Goal: Information Seeking & Learning: Learn about a topic

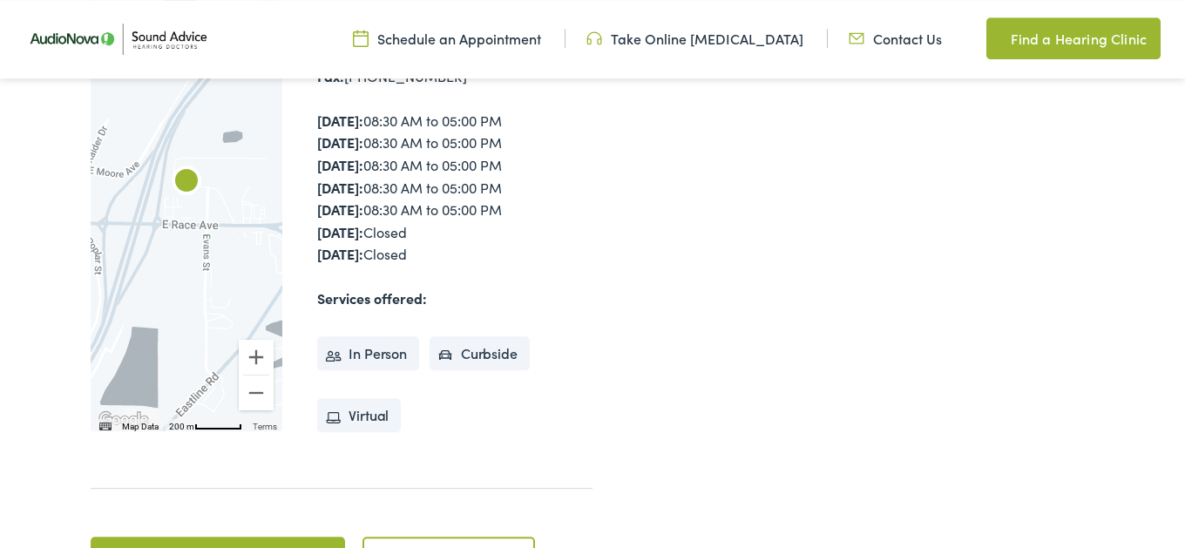
scroll to position [418, 0]
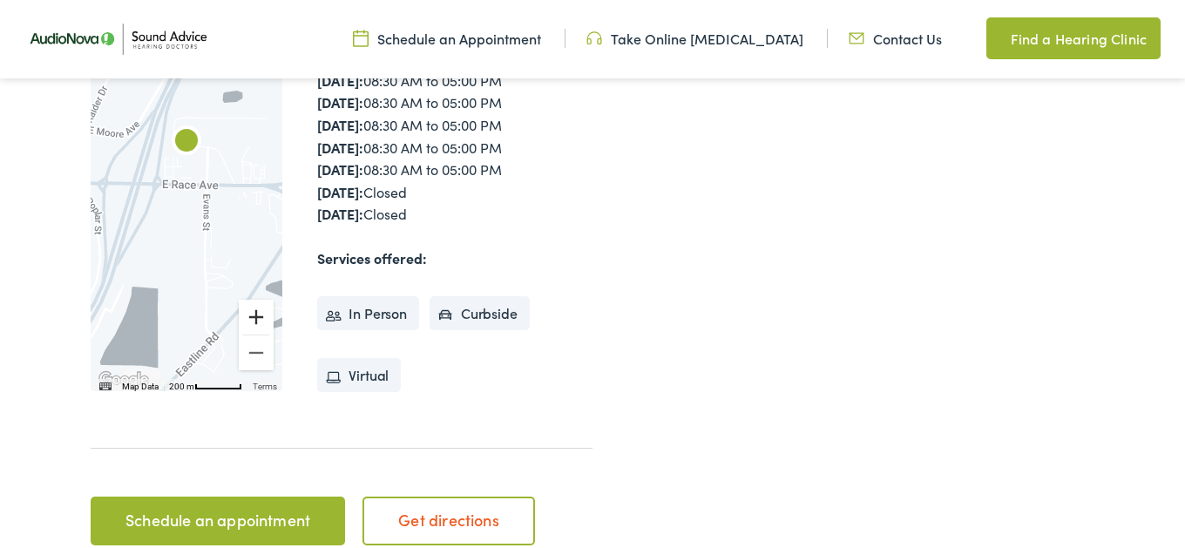
click at [256, 314] on button "Zoom in" at bounding box center [256, 317] width 35 height 35
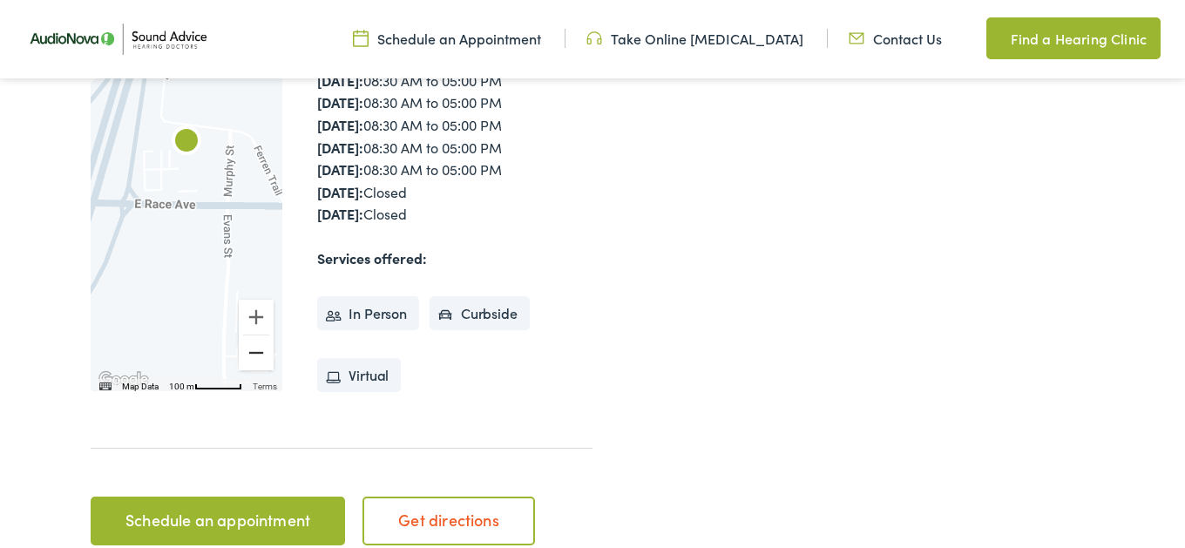
click at [254, 350] on button "Zoom out" at bounding box center [256, 352] width 35 height 35
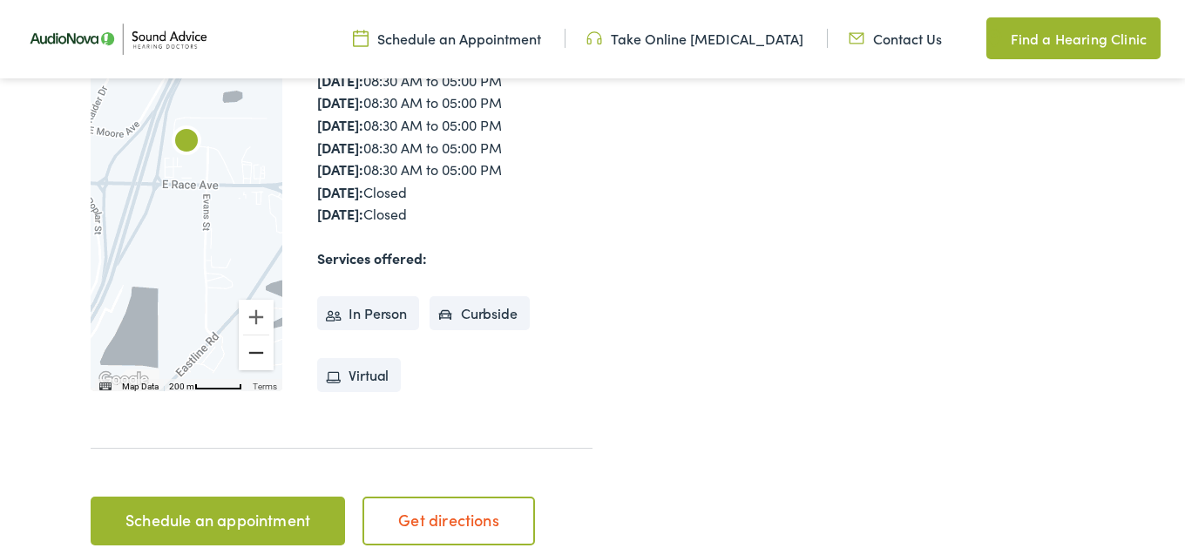
click at [254, 350] on button "Zoom out" at bounding box center [256, 352] width 35 height 35
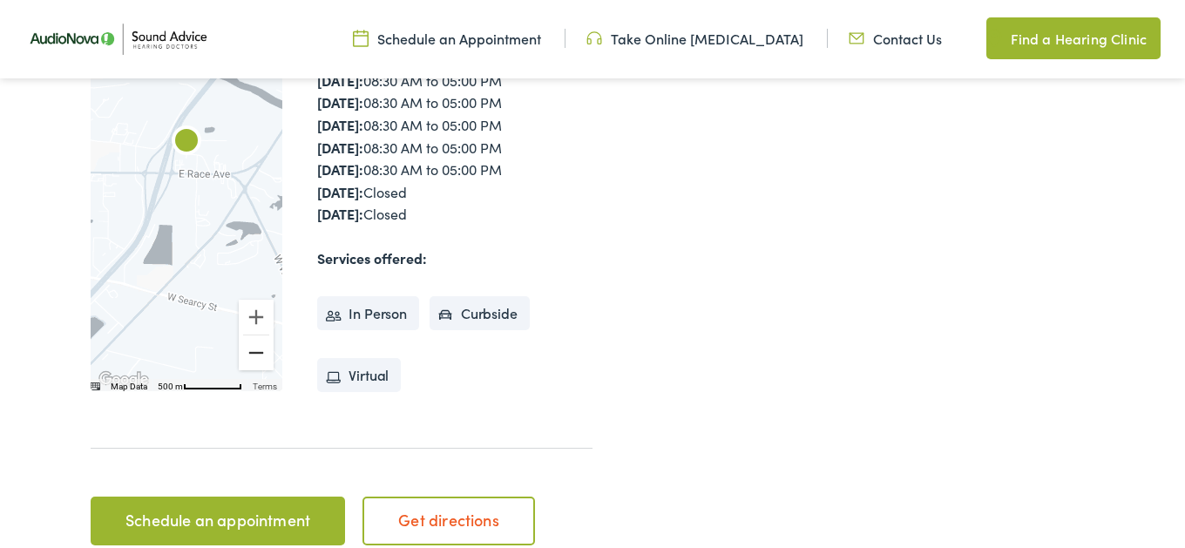
click at [254, 350] on button "Zoom out" at bounding box center [256, 352] width 35 height 35
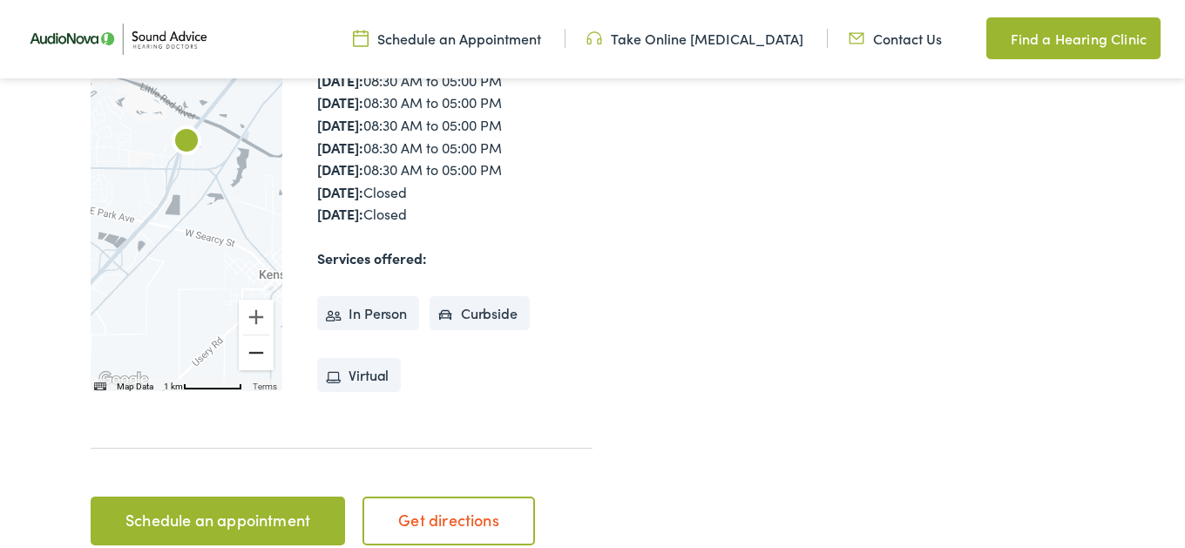
click at [254, 350] on button "Zoom out" at bounding box center [256, 352] width 35 height 35
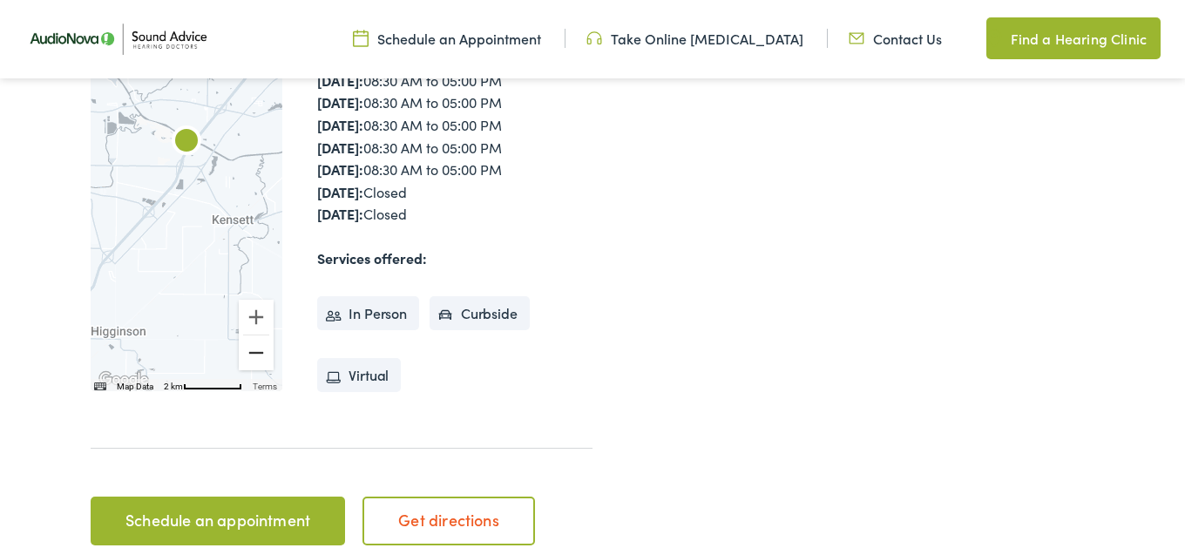
click at [254, 350] on button "Zoom out" at bounding box center [256, 352] width 35 height 35
click at [254, 320] on button "Zoom in" at bounding box center [256, 317] width 35 height 35
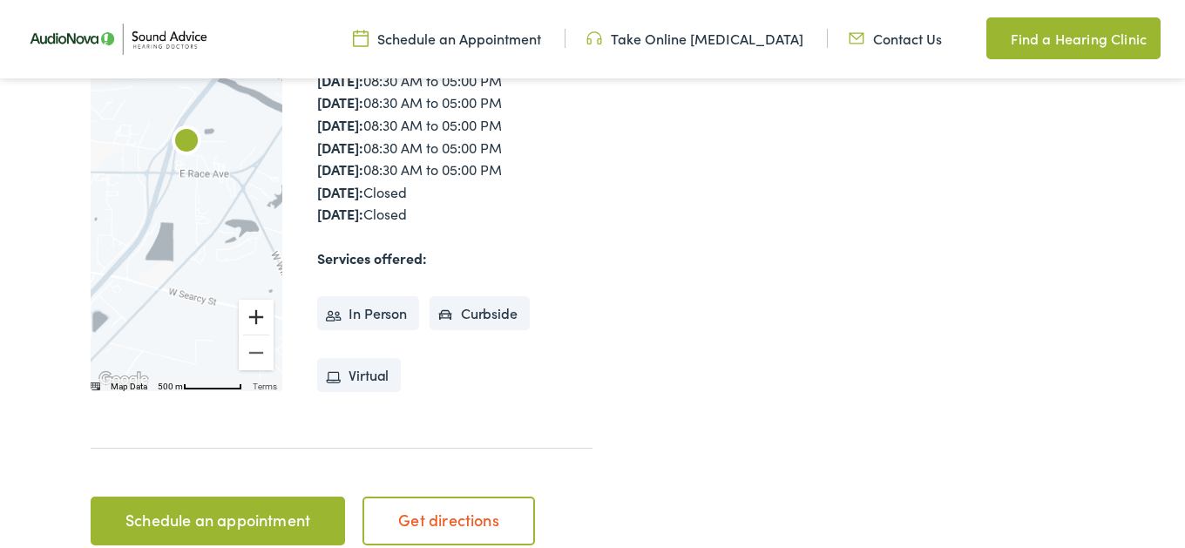
click at [254, 320] on button "Zoom in" at bounding box center [256, 317] width 35 height 35
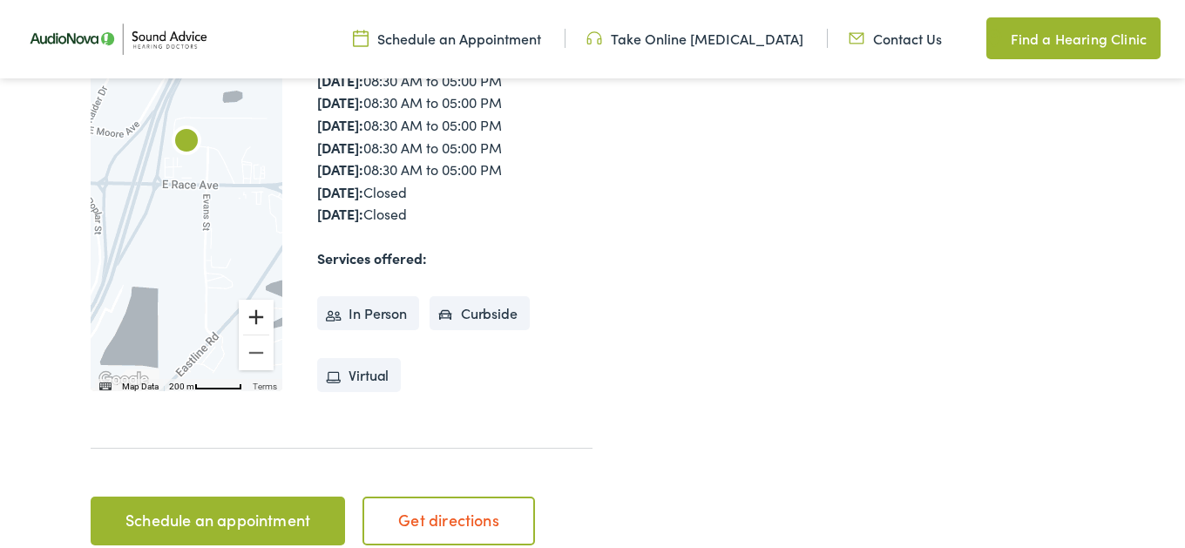
click at [254, 320] on button "Zoom in" at bounding box center [256, 317] width 35 height 35
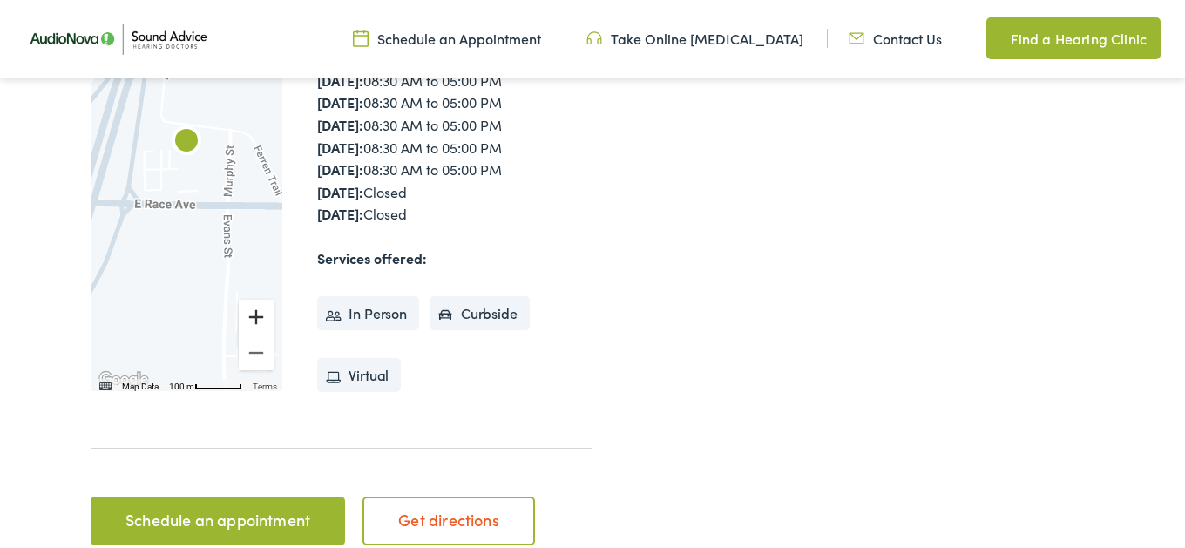
click at [258, 319] on button "Zoom in" at bounding box center [256, 317] width 35 height 35
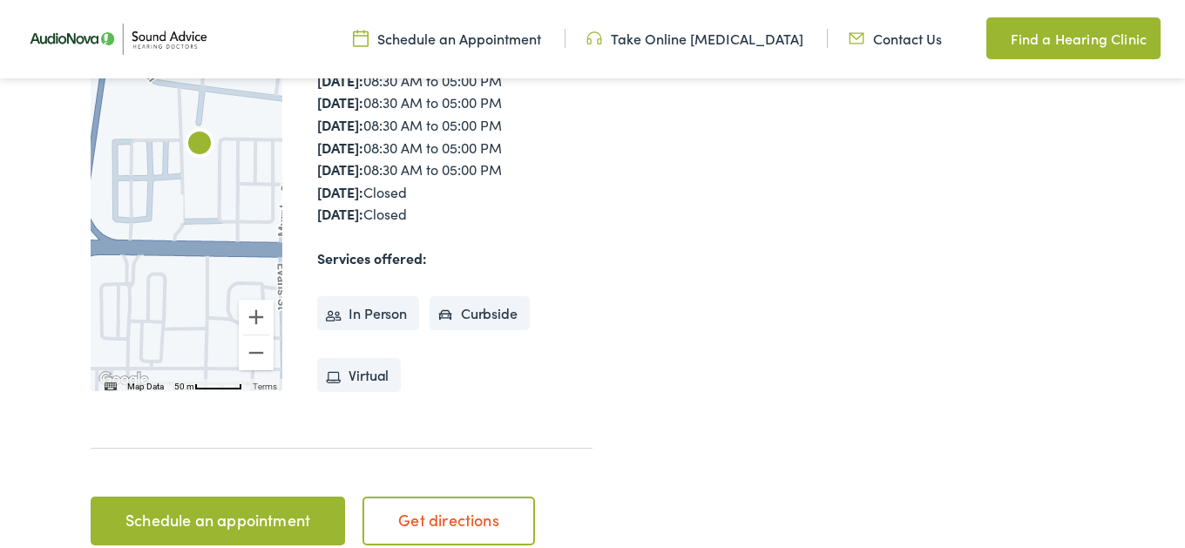
drag, startPoint x: 159, startPoint y: 263, endPoint x: 174, endPoint y: 266, distance: 15.0
click at [174, 266] on div at bounding box center [187, 163] width 192 height 455
click at [257, 312] on button "Zoom in" at bounding box center [256, 317] width 35 height 35
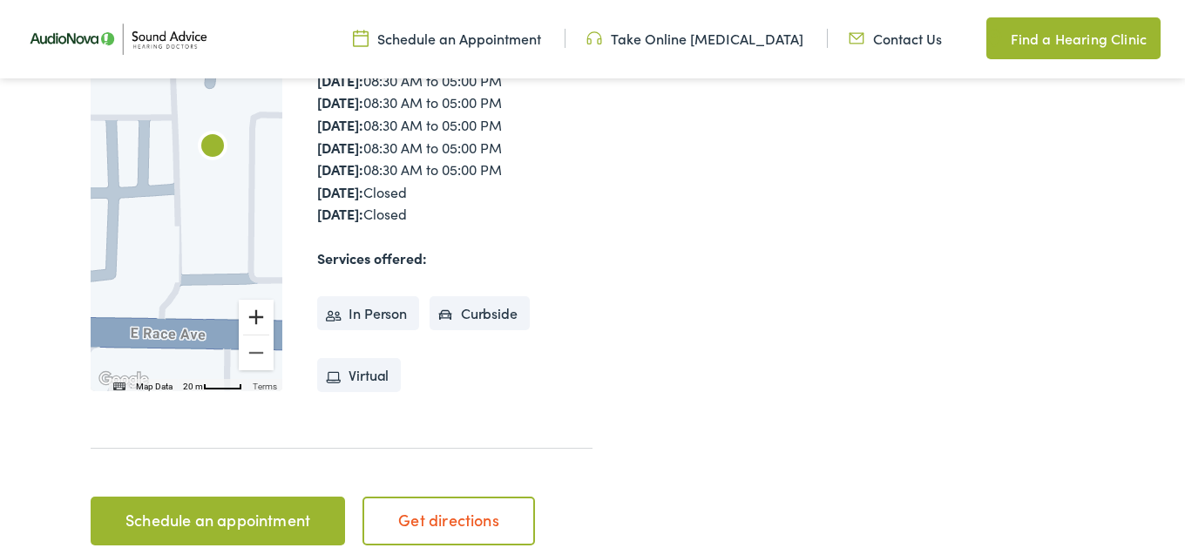
click at [257, 315] on button "Zoom in" at bounding box center [256, 317] width 35 height 35
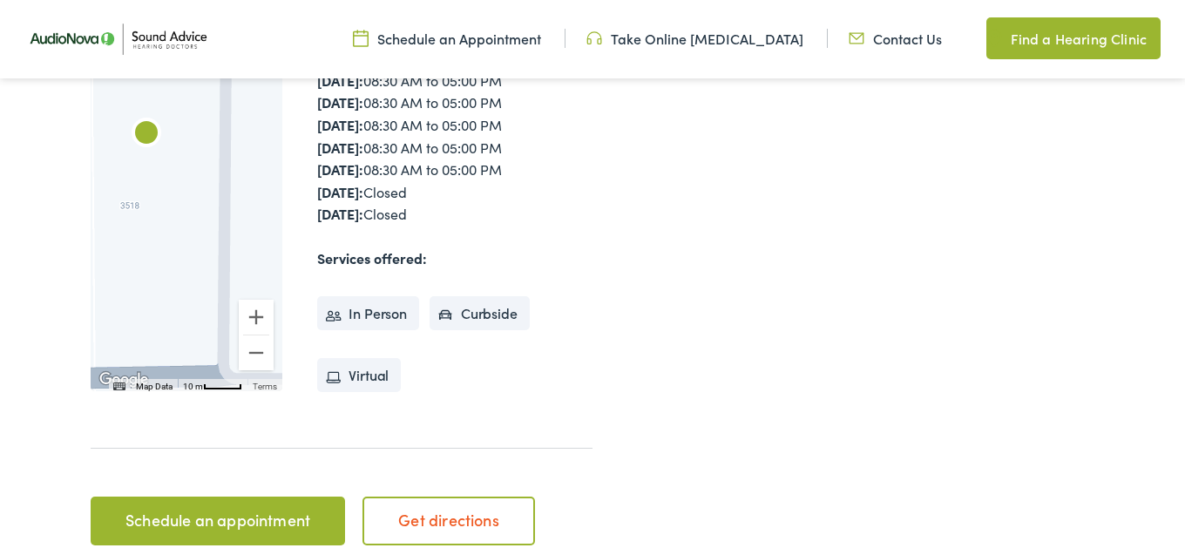
drag, startPoint x: 256, startPoint y: 249, endPoint x: 159, endPoint y: 229, distance: 98.7
click at [159, 229] on div at bounding box center [187, 163] width 192 height 455
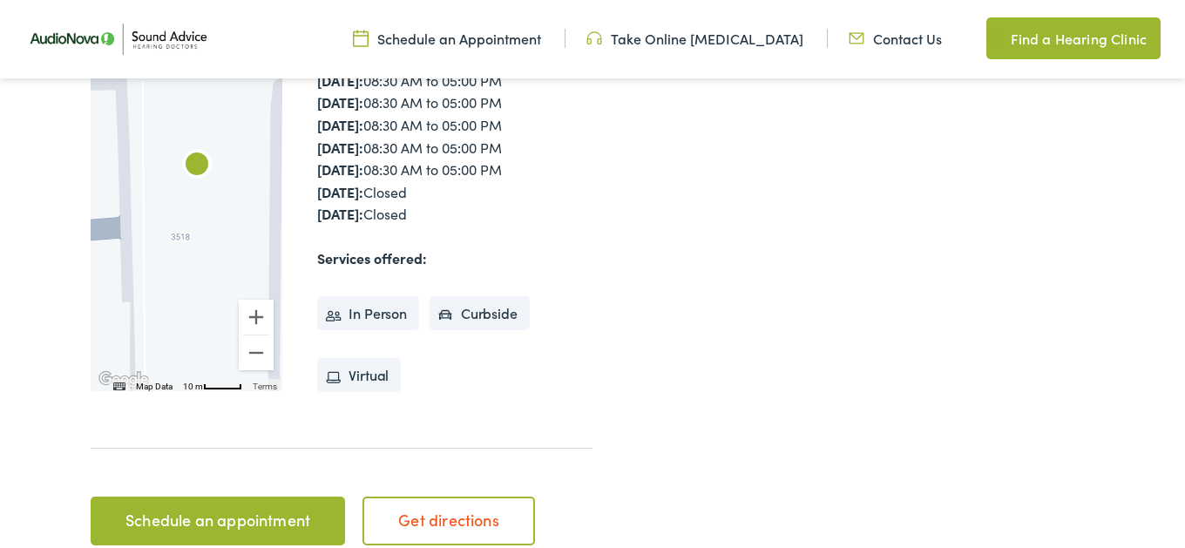
drag, startPoint x: 159, startPoint y: 229, endPoint x: 210, endPoint y: 262, distance: 60.4
click at [210, 262] on div at bounding box center [187, 163] width 192 height 455
click at [253, 314] on button "Zoom in" at bounding box center [256, 317] width 35 height 35
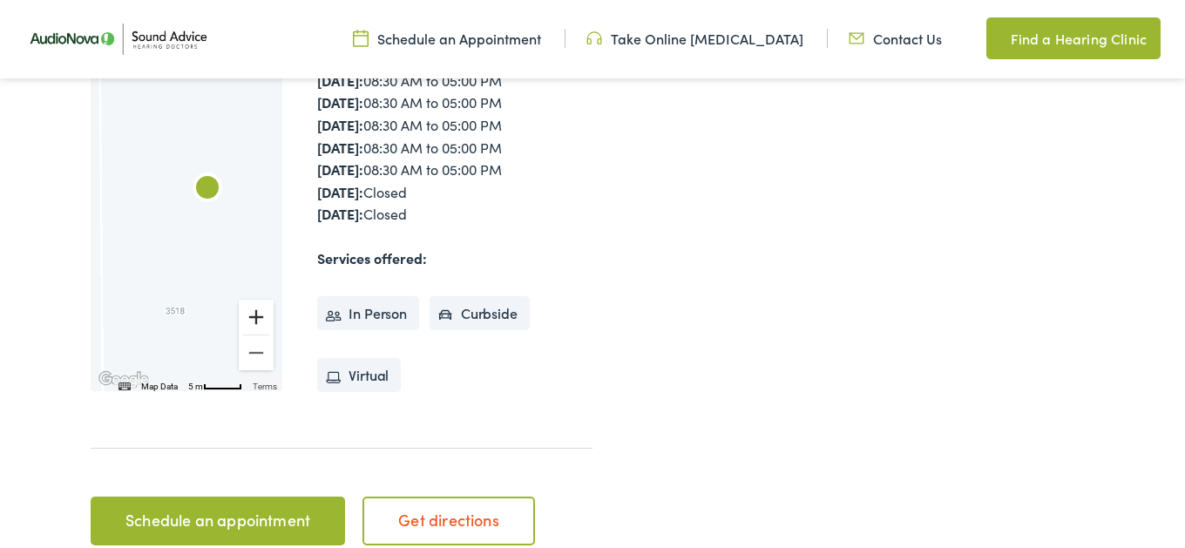
click at [253, 314] on button "Zoom in" at bounding box center [256, 317] width 35 height 35
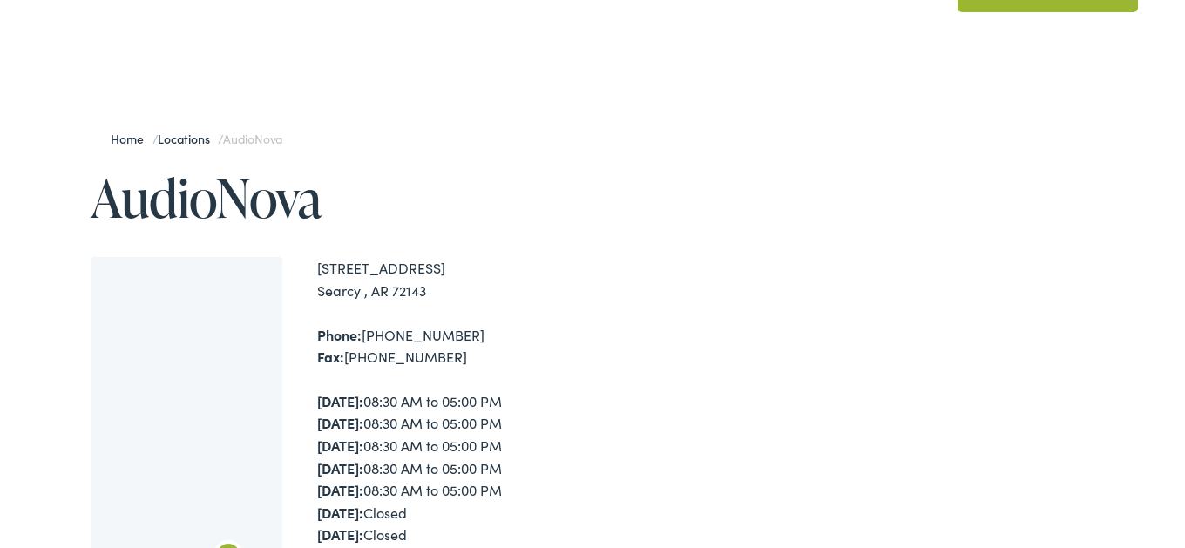
scroll to position [0, 0]
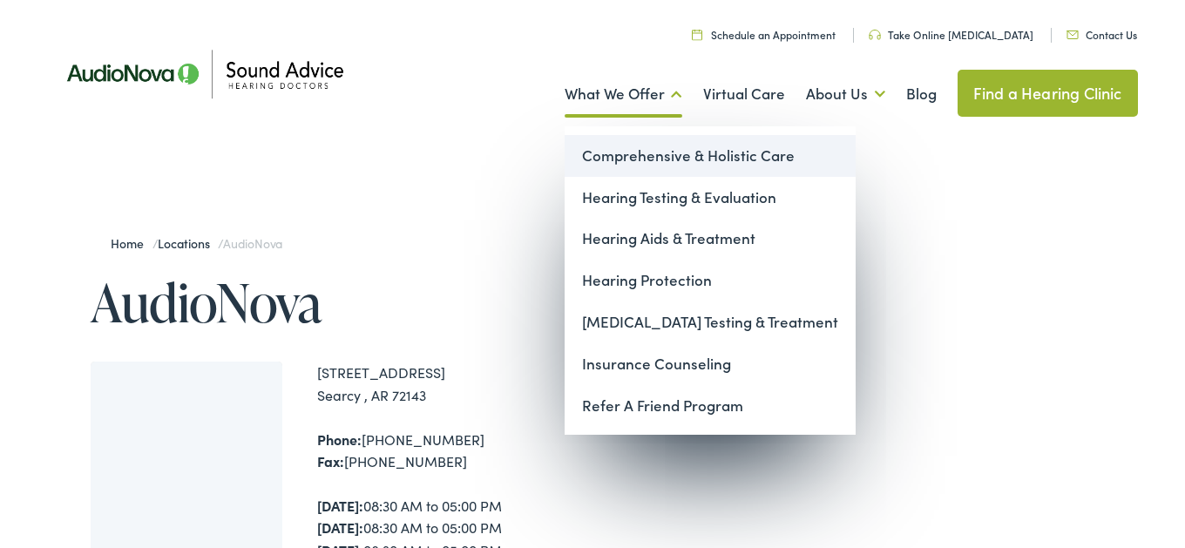
click at [666, 160] on link "Comprehensive & Holistic Care" at bounding box center [709, 156] width 291 height 42
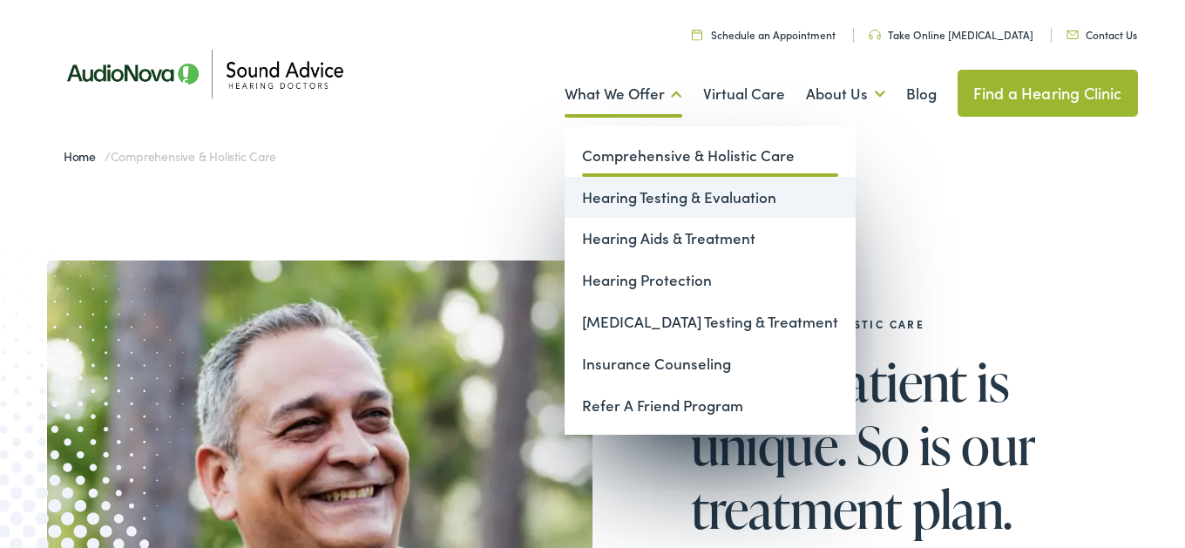
click at [673, 196] on link "Hearing Testing & Evaluation" at bounding box center [709, 198] width 291 height 42
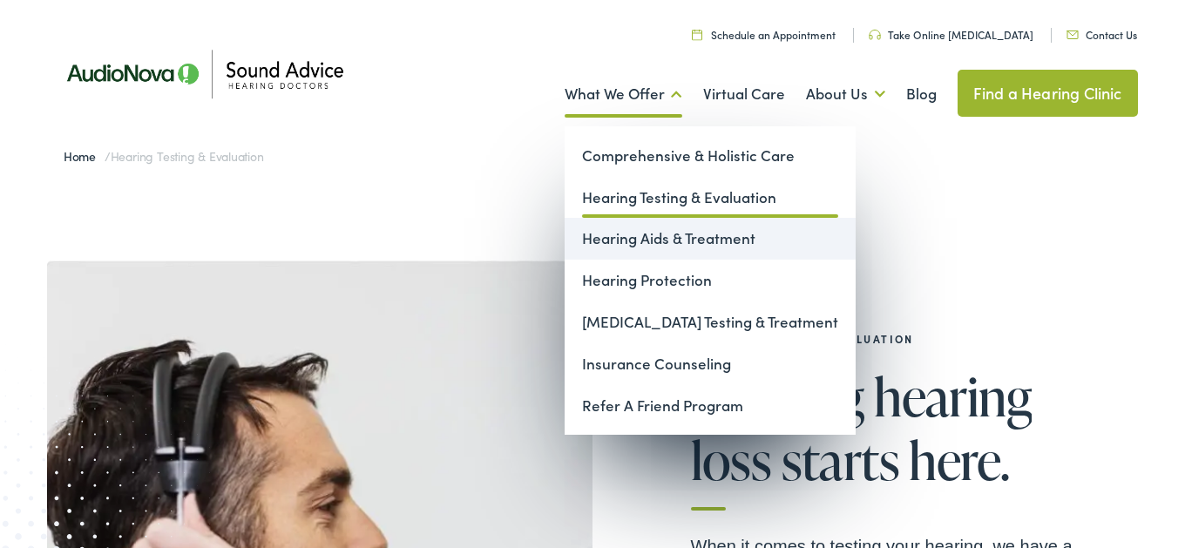
click at [659, 244] on link "Hearing Aids & Treatment" at bounding box center [709, 239] width 291 height 42
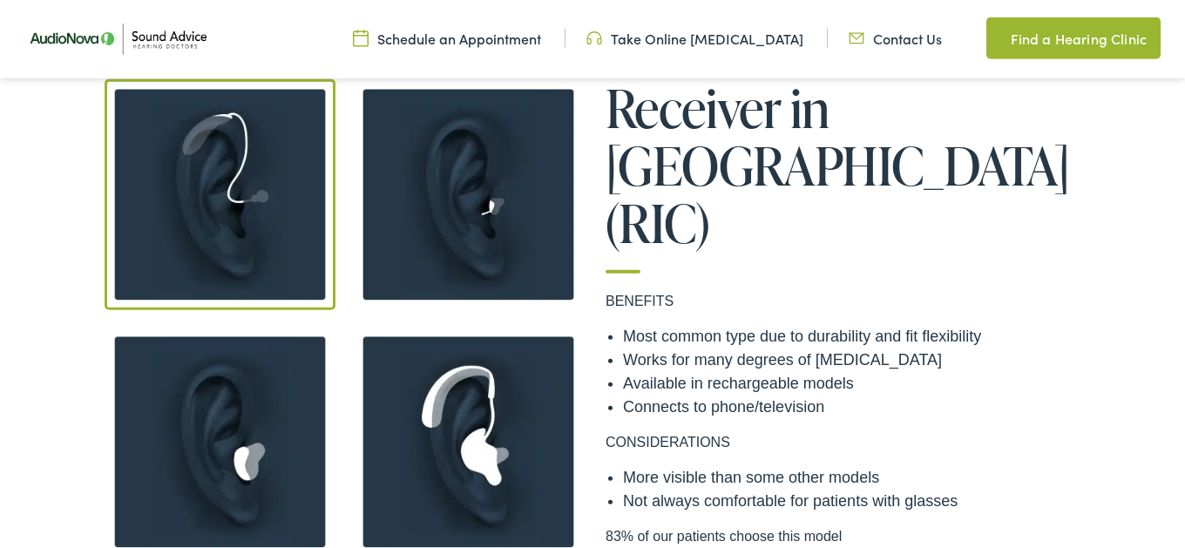
scroll to position [1359, 0]
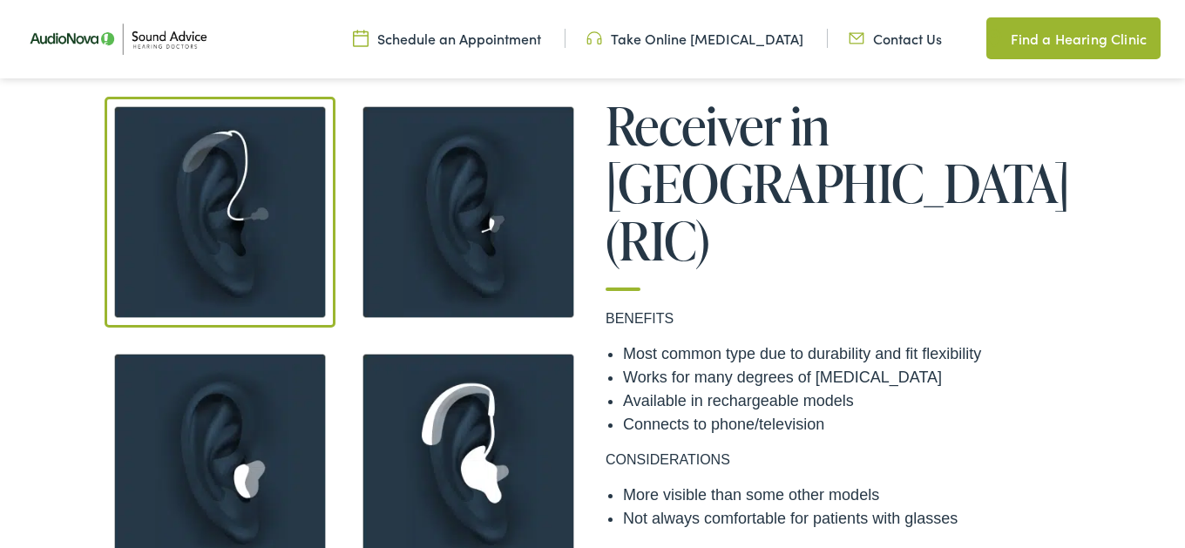
click at [491, 250] on img at bounding box center [468, 212] width 231 height 231
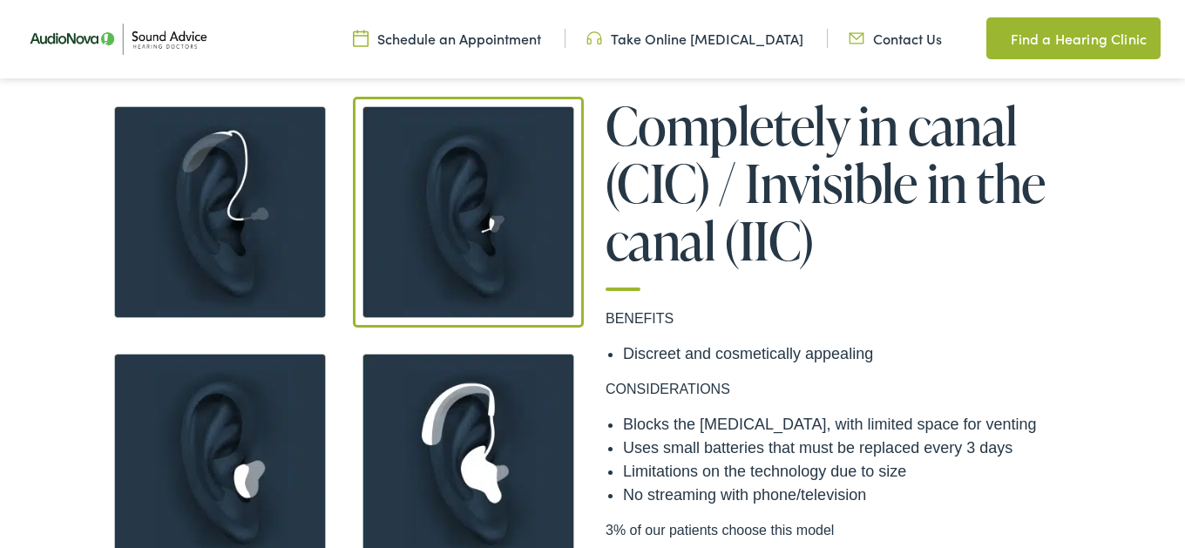
scroll to position [1463, 0]
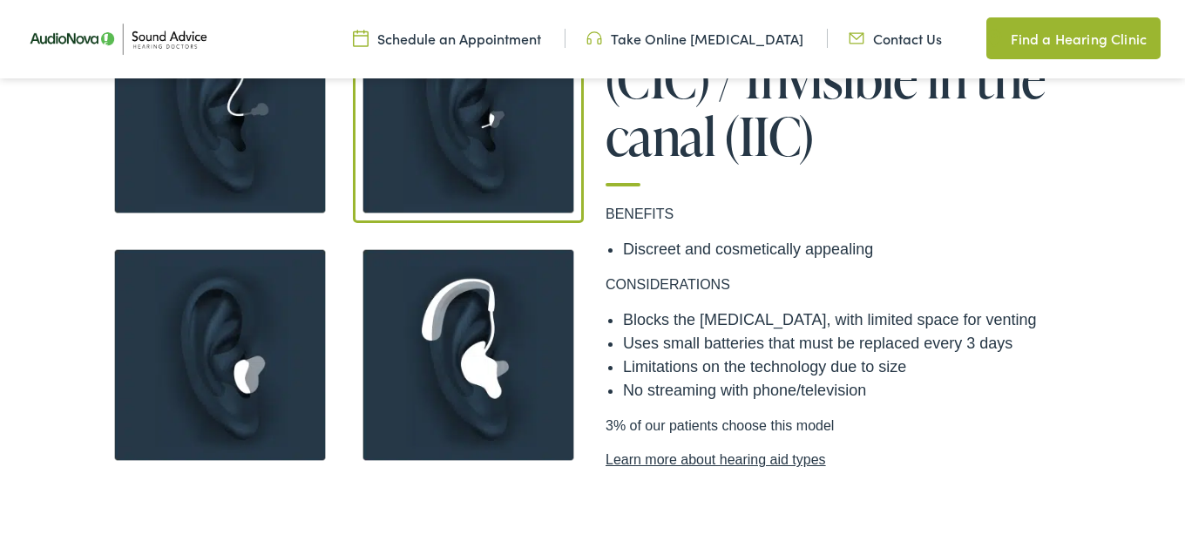
click at [233, 341] on img at bounding box center [220, 355] width 231 height 231
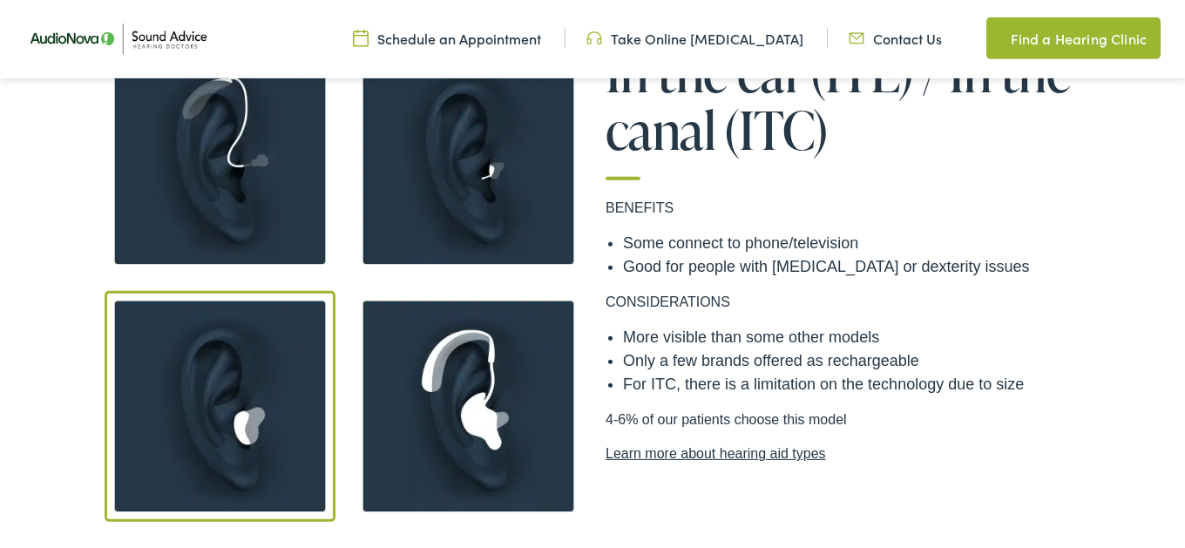
scroll to position [1359, 0]
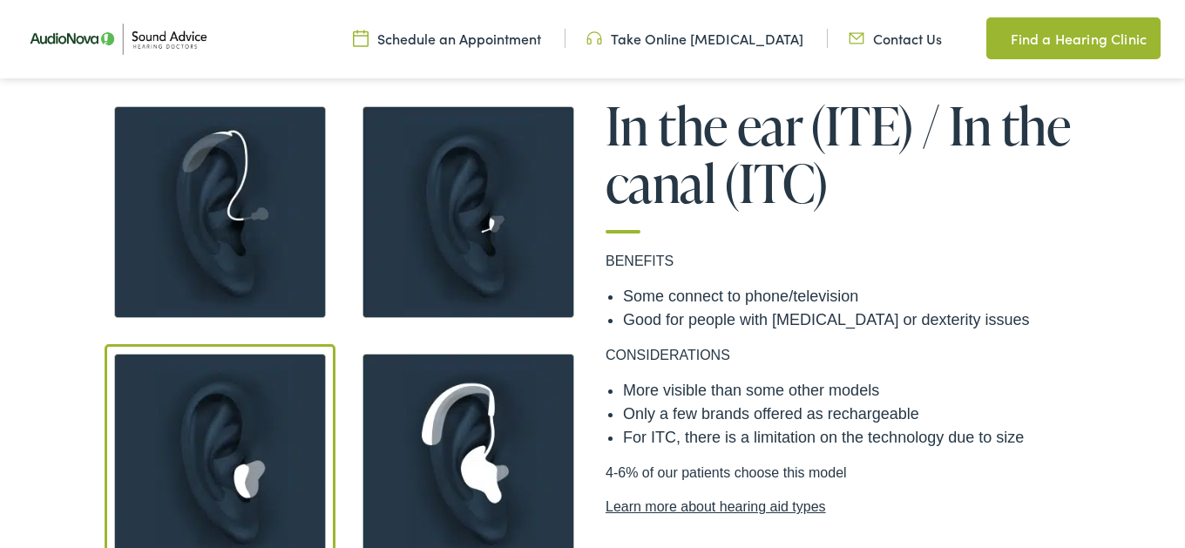
click at [464, 455] on img at bounding box center [468, 459] width 231 height 231
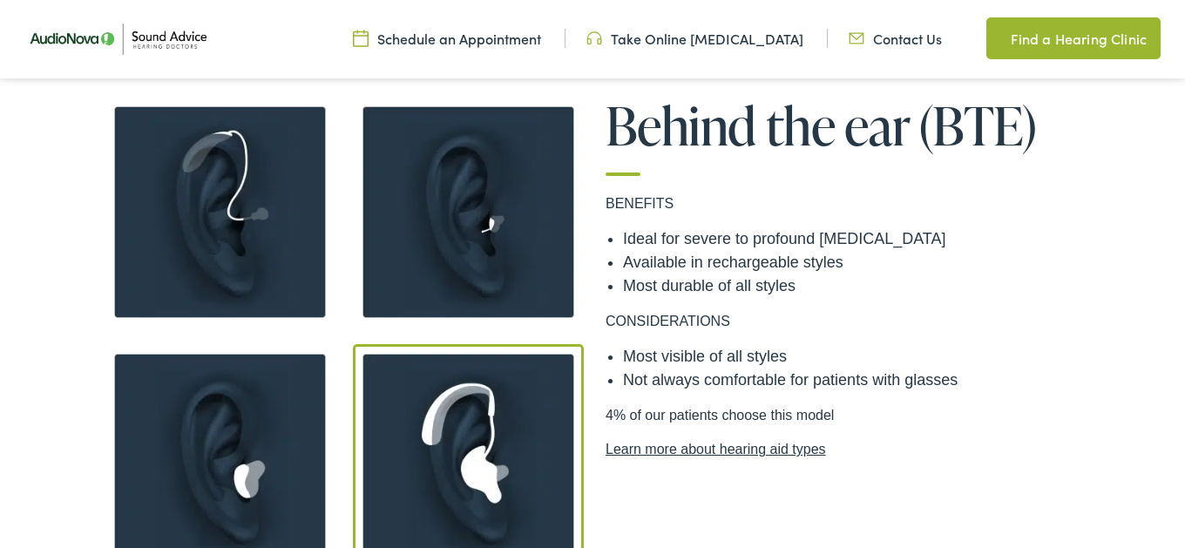
scroll to position [1463, 0]
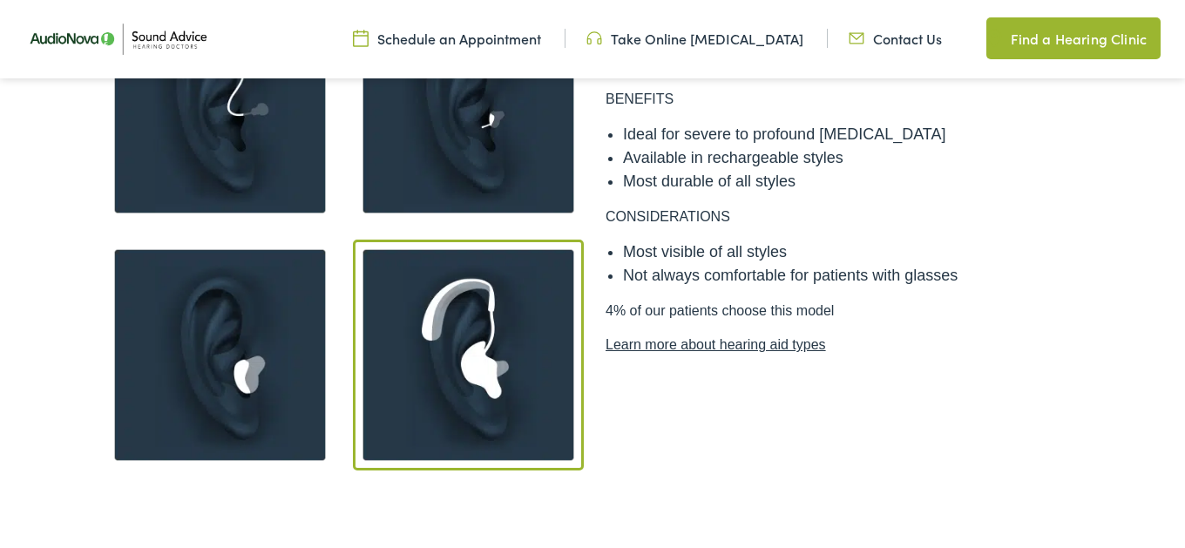
click at [750, 342] on link "Learn more about hearing aid types" at bounding box center [840, 344] width 470 height 21
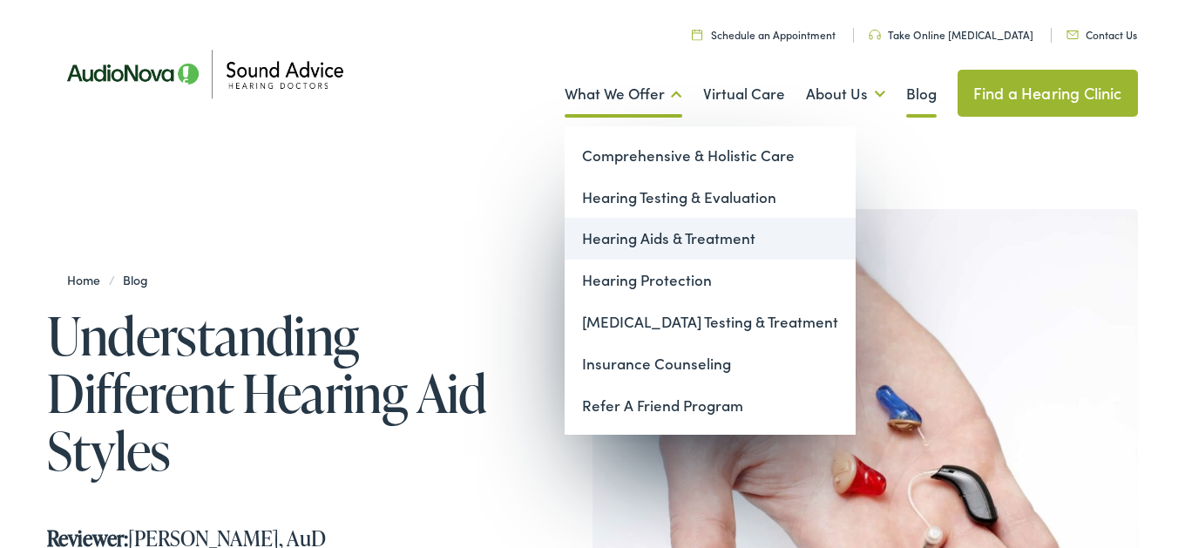
click at [672, 238] on link "Hearing Aids & Treatment" at bounding box center [709, 239] width 291 height 42
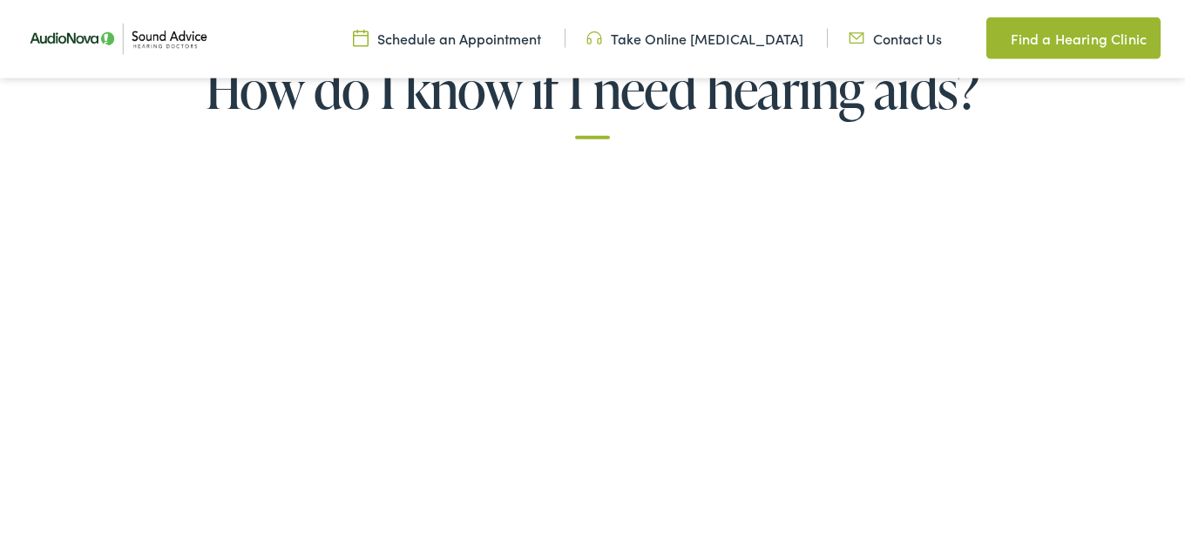
scroll to position [3031, 0]
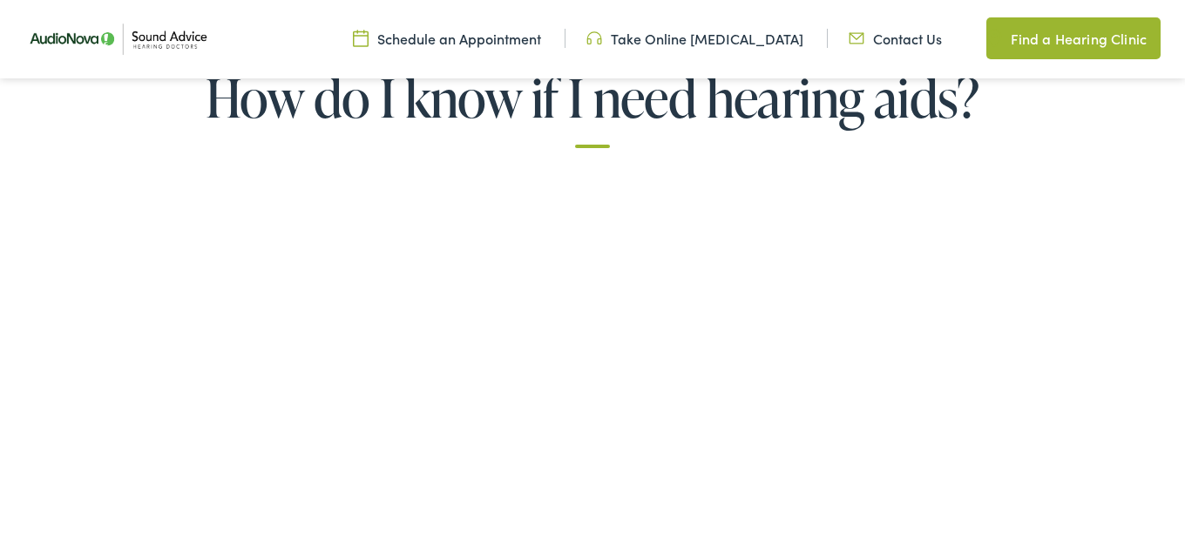
click at [722, 38] on link "Take Online [MEDICAL_DATA]" at bounding box center [694, 38] width 217 height 19
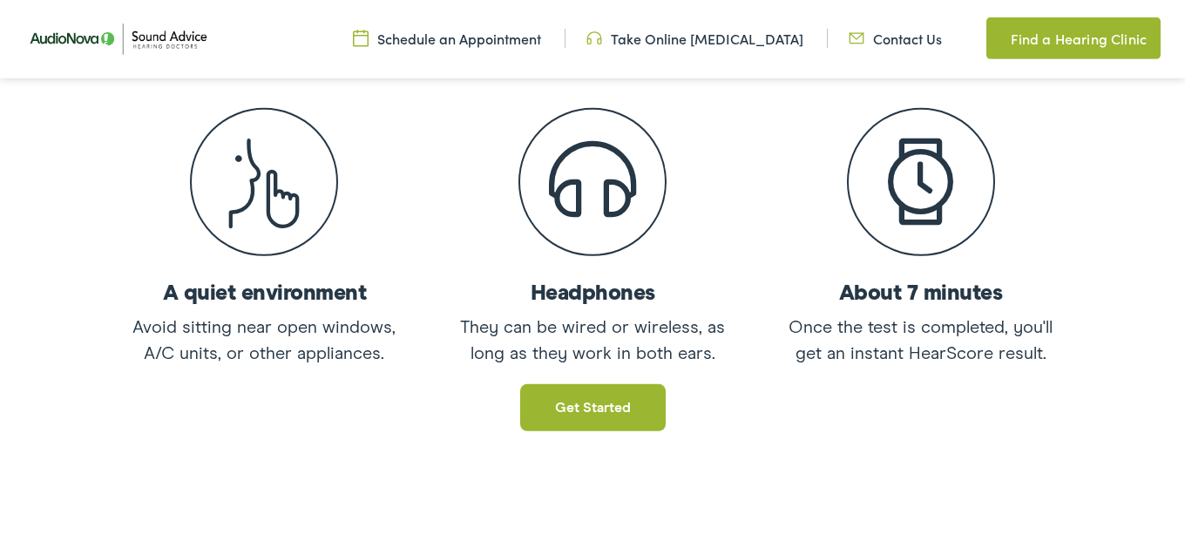
scroll to position [418, 0]
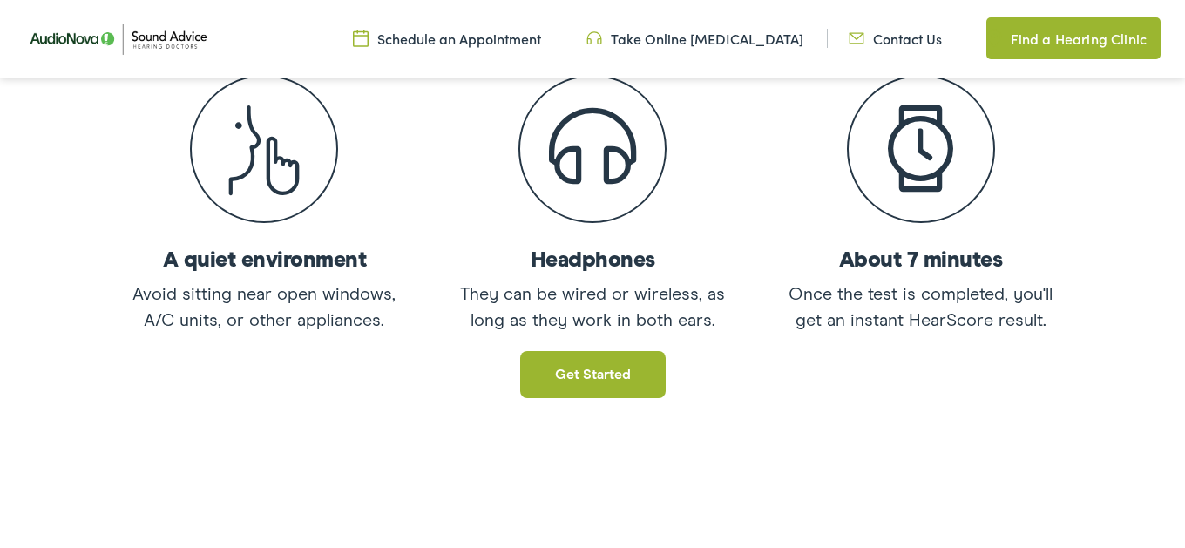
click at [629, 382] on link "Get started" at bounding box center [592, 374] width 145 height 47
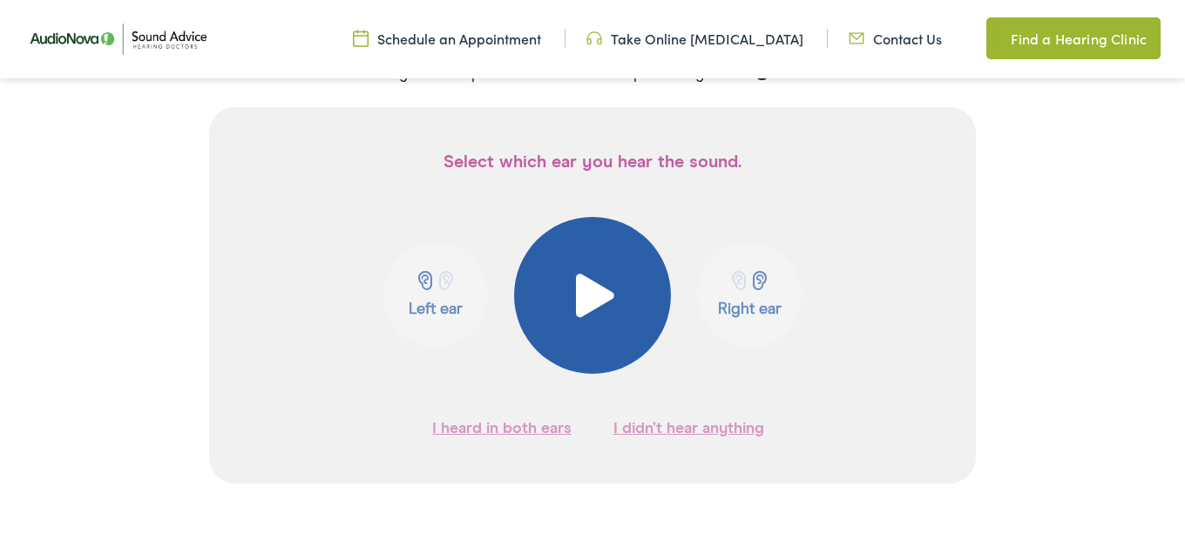
click at [593, 317] on span at bounding box center [592, 296] width 43 height 44
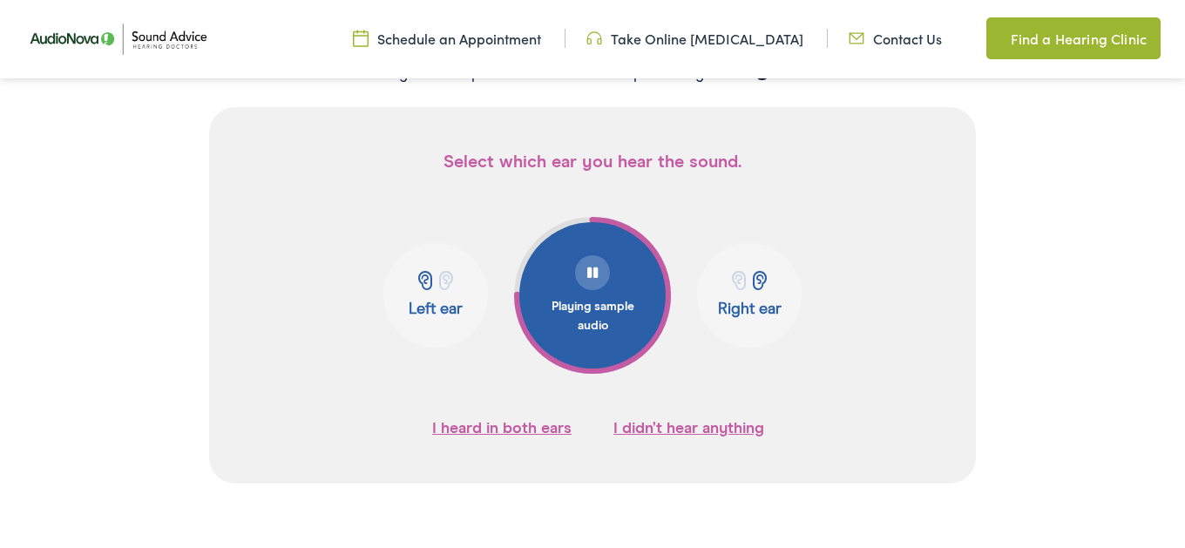
click at [510, 442] on button "I heard in both ears" at bounding box center [501, 428] width 139 height 26
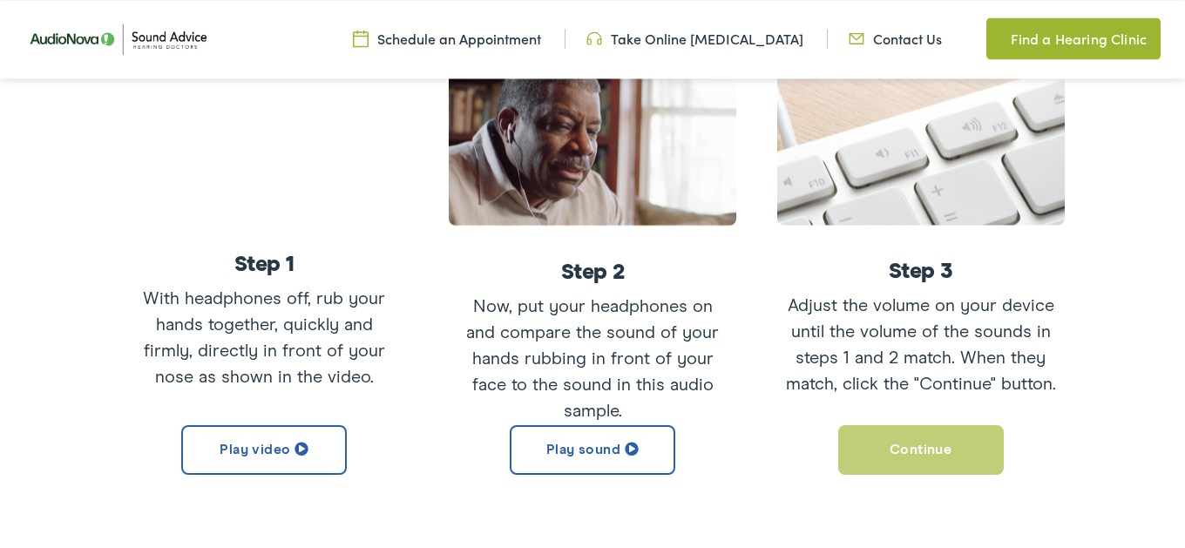
scroll to position [523, 0]
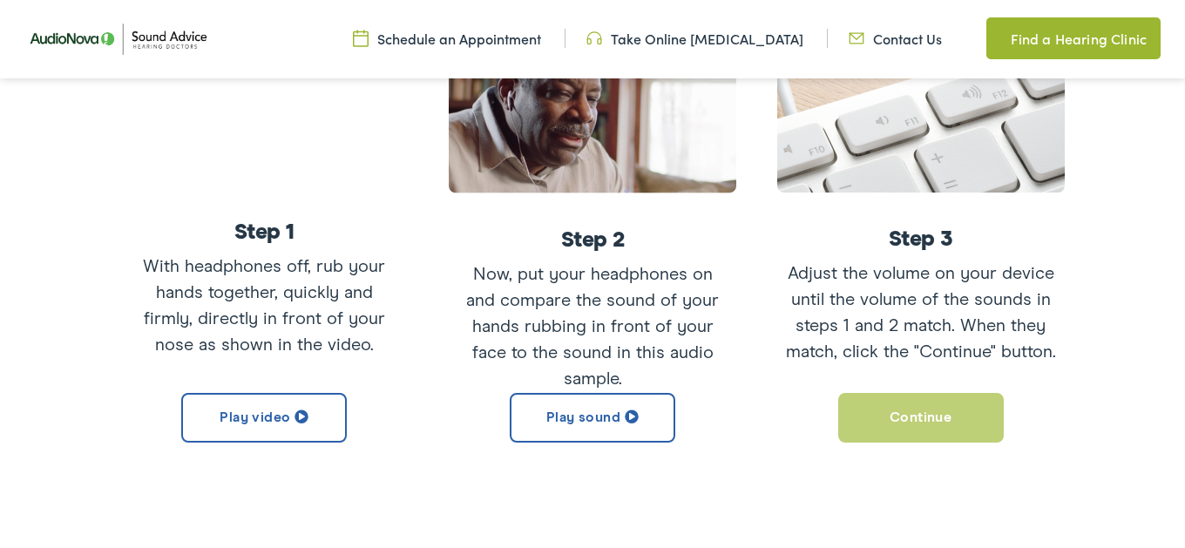
click at [594, 436] on button "Play sound" at bounding box center [593, 418] width 166 height 50
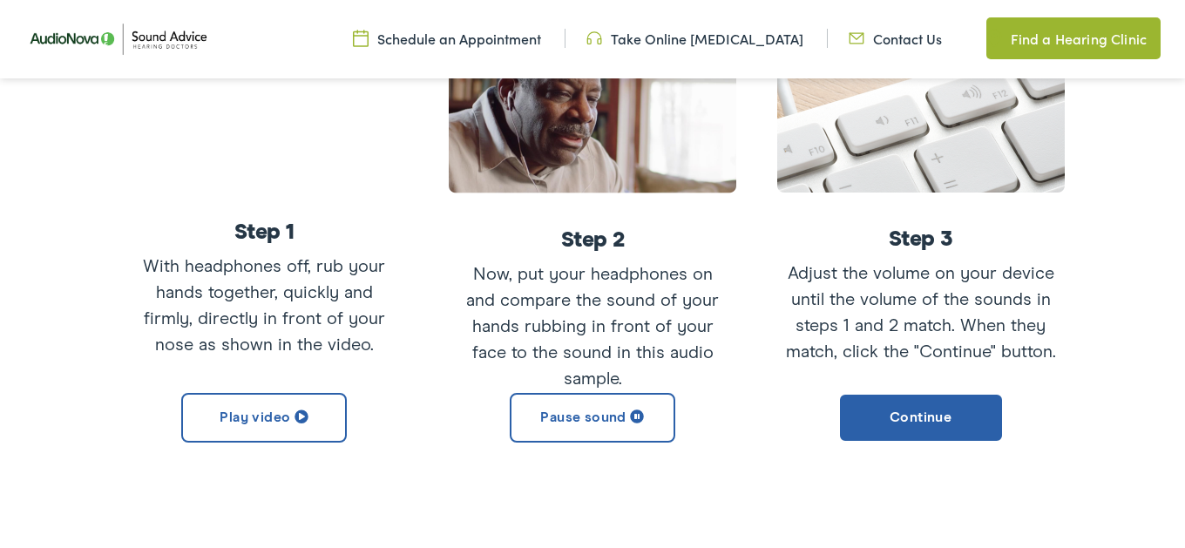
click at [1145, 537] on div "Let’s calibrate your volume This proven calibration method will ensure the soun…" at bounding box center [592, 175] width 1185 height 724
click at [1086, 515] on div "Let’s calibrate your volume This proven calibration method will ensure the soun…" at bounding box center [592, 175] width 1185 height 724
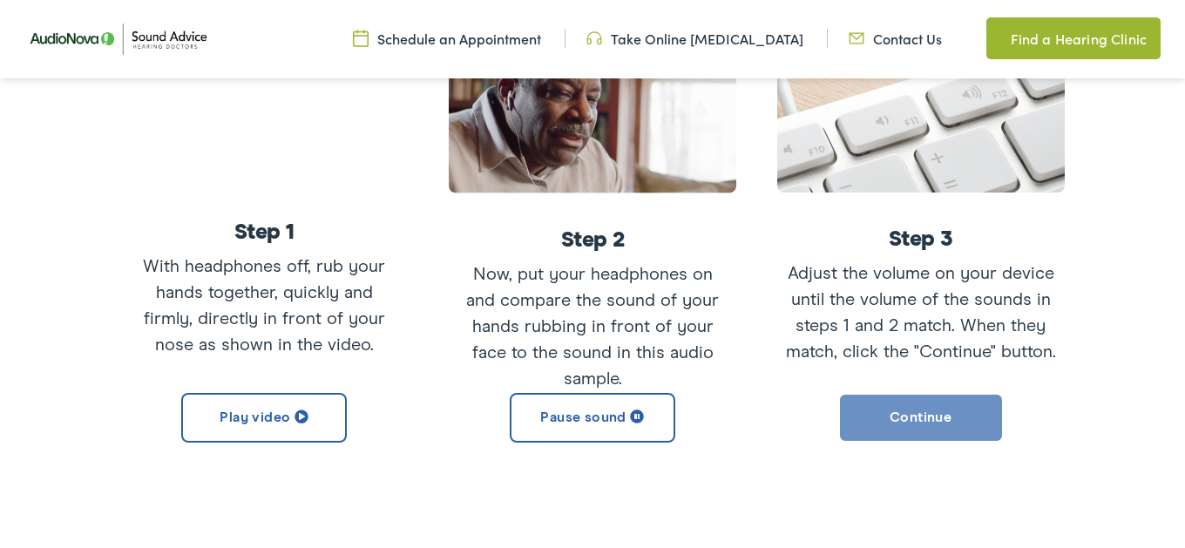
click at [932, 429] on button "Continue" at bounding box center [921, 418] width 166 height 50
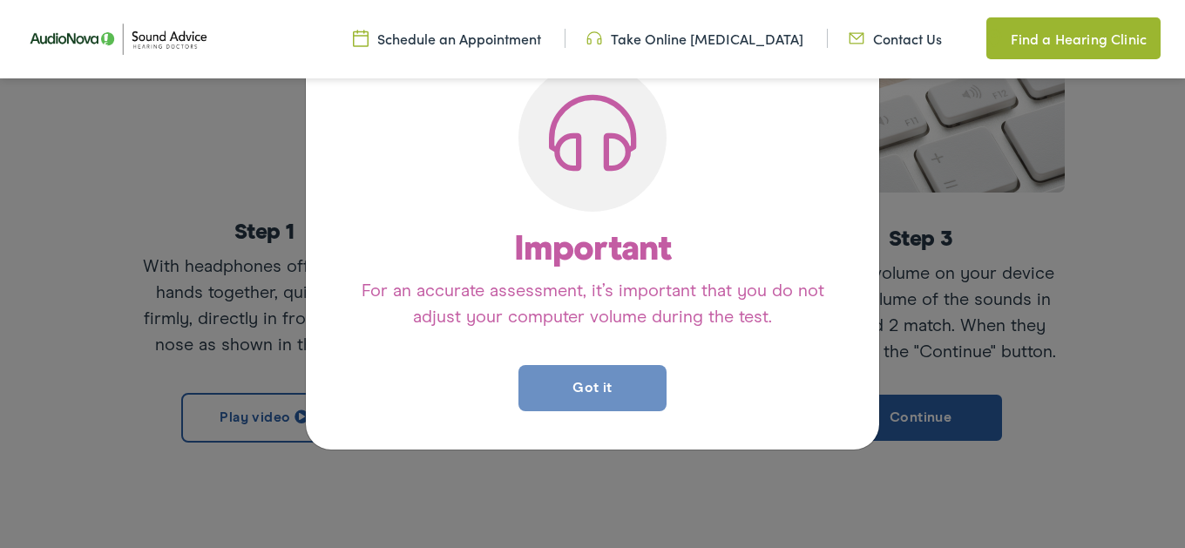
click at [587, 397] on button "Got it" at bounding box center [592, 388] width 148 height 46
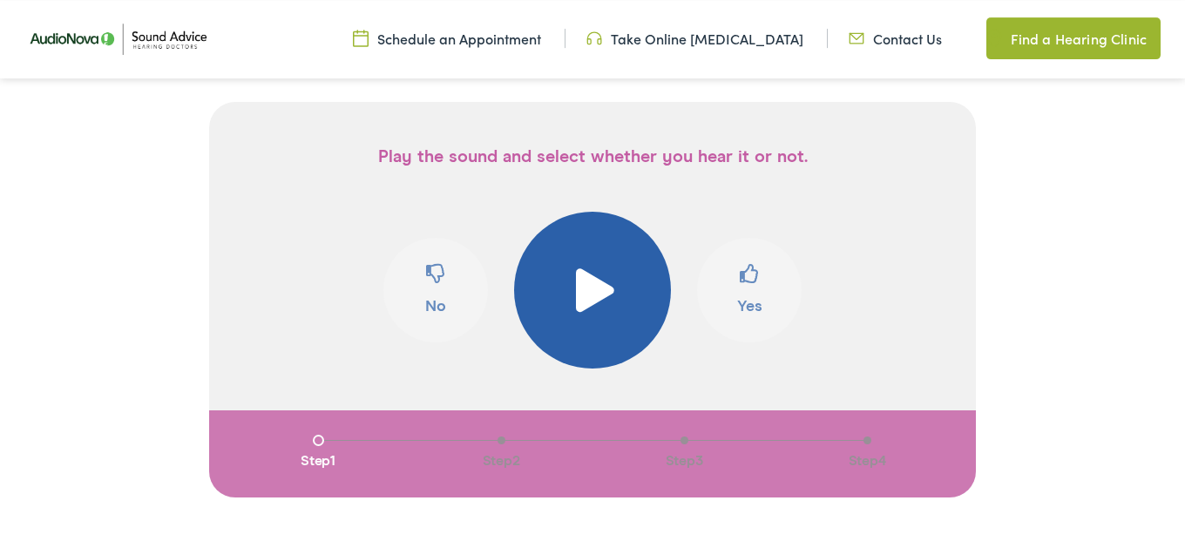
scroll to position [418, 0]
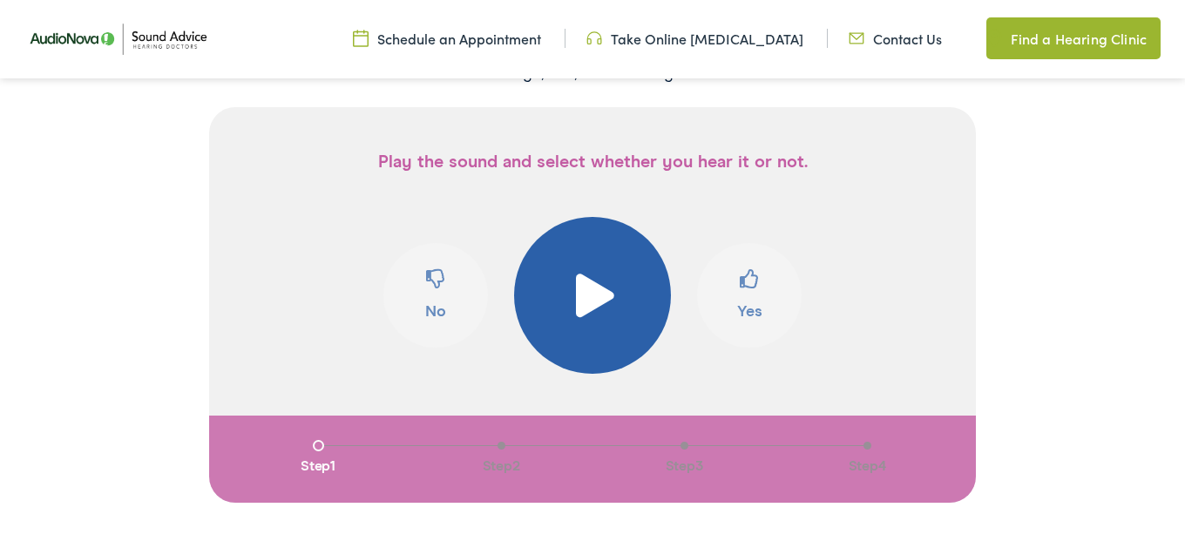
click at [597, 317] on span at bounding box center [592, 296] width 43 height 44
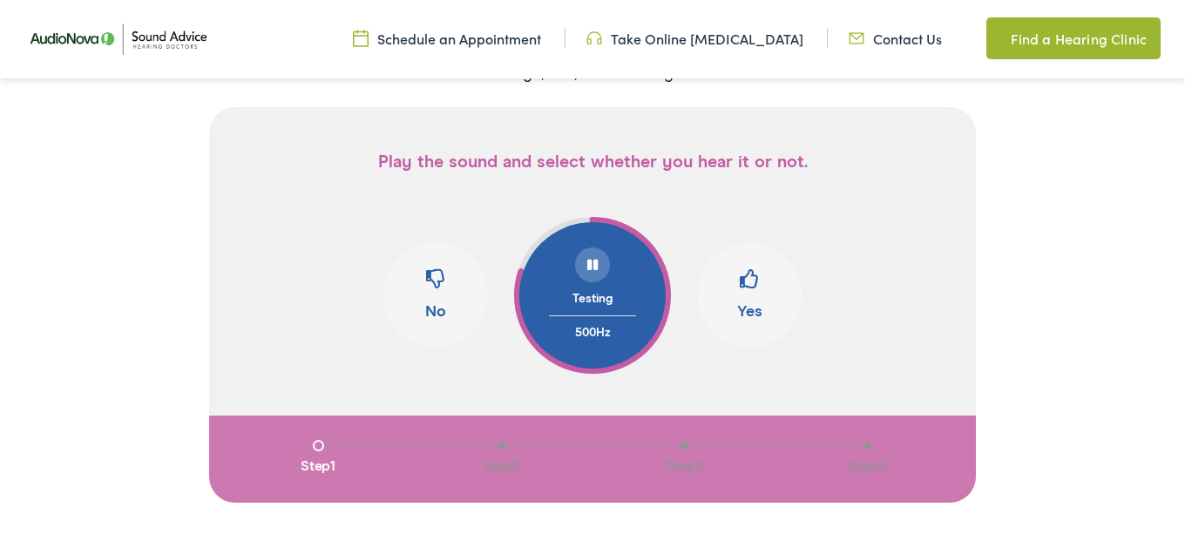
click at [751, 302] on span at bounding box center [749, 285] width 19 height 33
click at [757, 325] on button "Yes" at bounding box center [749, 295] width 105 height 105
click at [754, 302] on span at bounding box center [749, 285] width 19 height 33
click at [441, 302] on span at bounding box center [435, 285] width 19 height 33
click at [741, 302] on span at bounding box center [749, 285] width 19 height 33
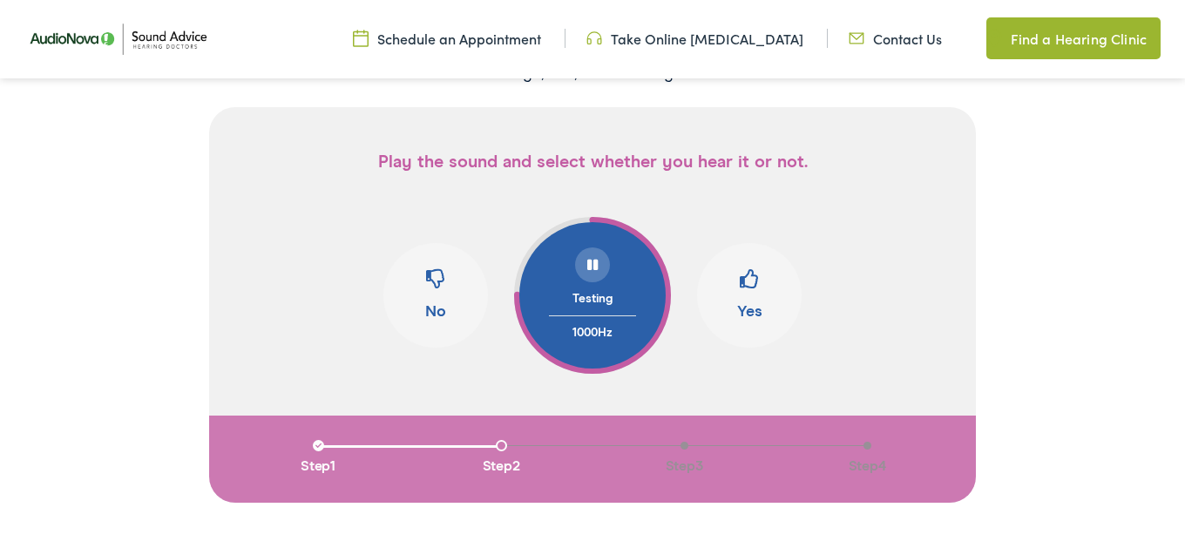
click at [749, 325] on button "Yes" at bounding box center [749, 295] width 105 height 105
click at [750, 332] on button "Yes" at bounding box center [749, 295] width 105 height 105
click at [433, 302] on span at bounding box center [435, 285] width 19 height 33
click at [758, 302] on span at bounding box center [749, 285] width 19 height 33
click at [753, 324] on button "Yes" at bounding box center [749, 295] width 105 height 105
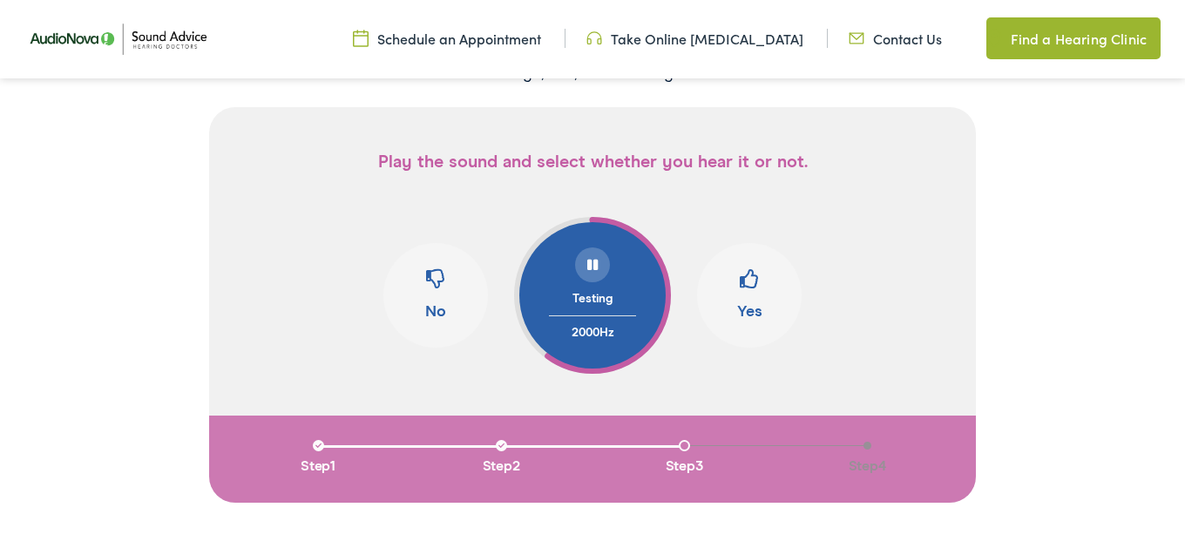
click at [436, 302] on span at bounding box center [435, 285] width 19 height 33
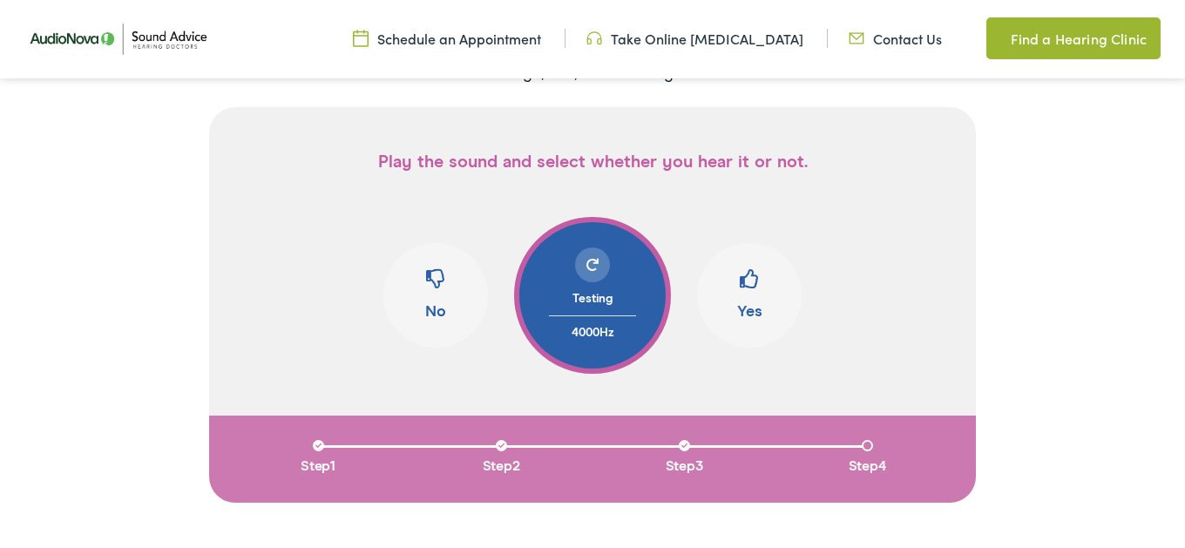
click at [440, 325] on button "No" at bounding box center [435, 295] width 105 height 105
click at [755, 302] on span at bounding box center [749, 285] width 19 height 33
click at [429, 302] on span at bounding box center [435, 285] width 19 height 33
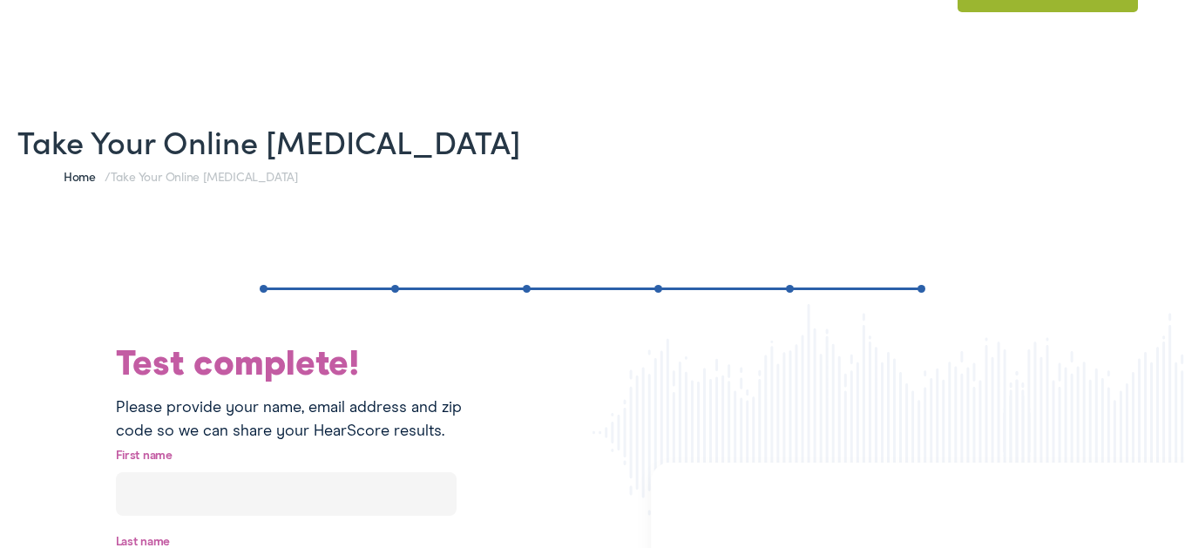
scroll to position [0, 0]
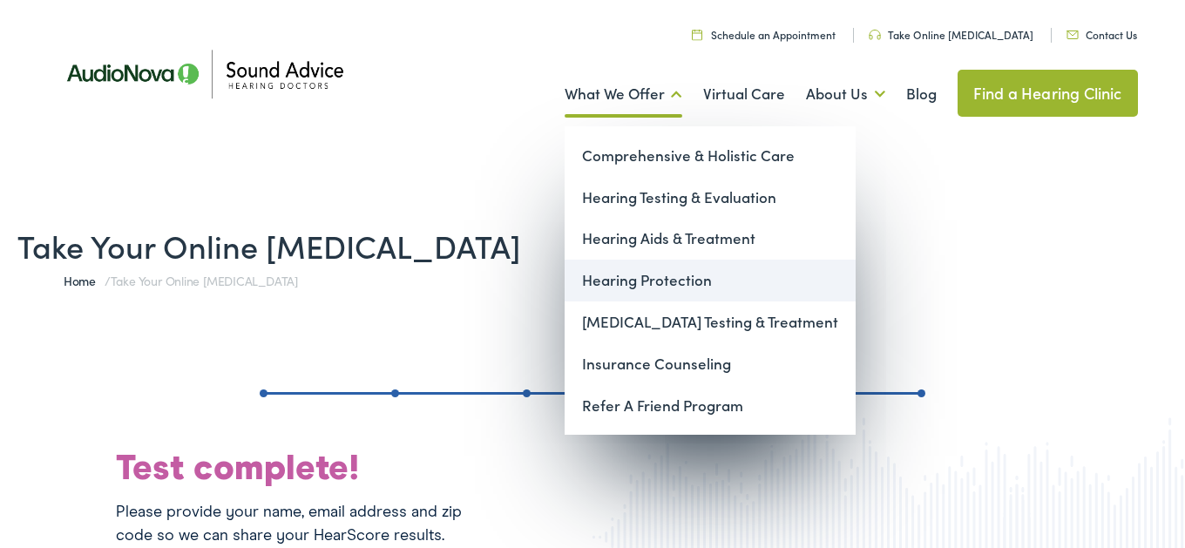
click at [675, 284] on link "Hearing Protection" at bounding box center [709, 281] width 291 height 42
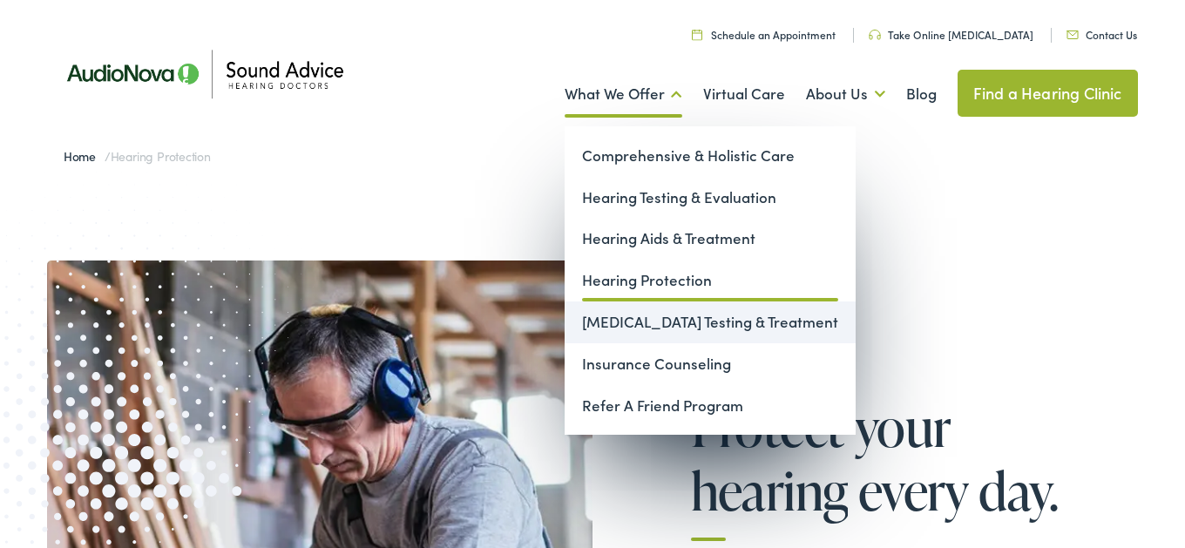
click at [674, 322] on link "[MEDICAL_DATA] Testing & Treatment" at bounding box center [709, 322] width 291 height 42
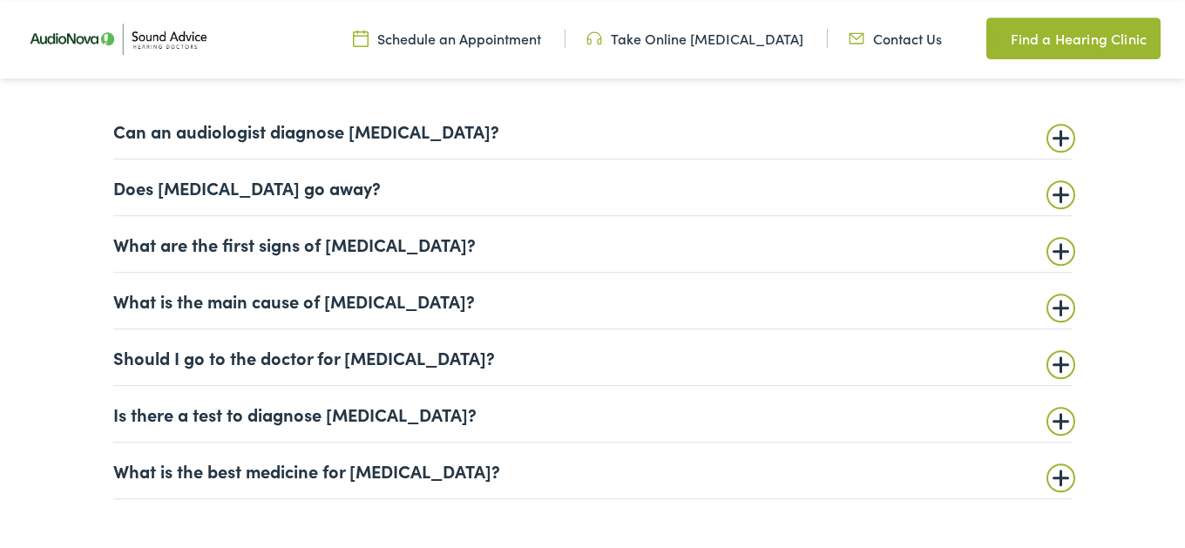
scroll to position [4077, 0]
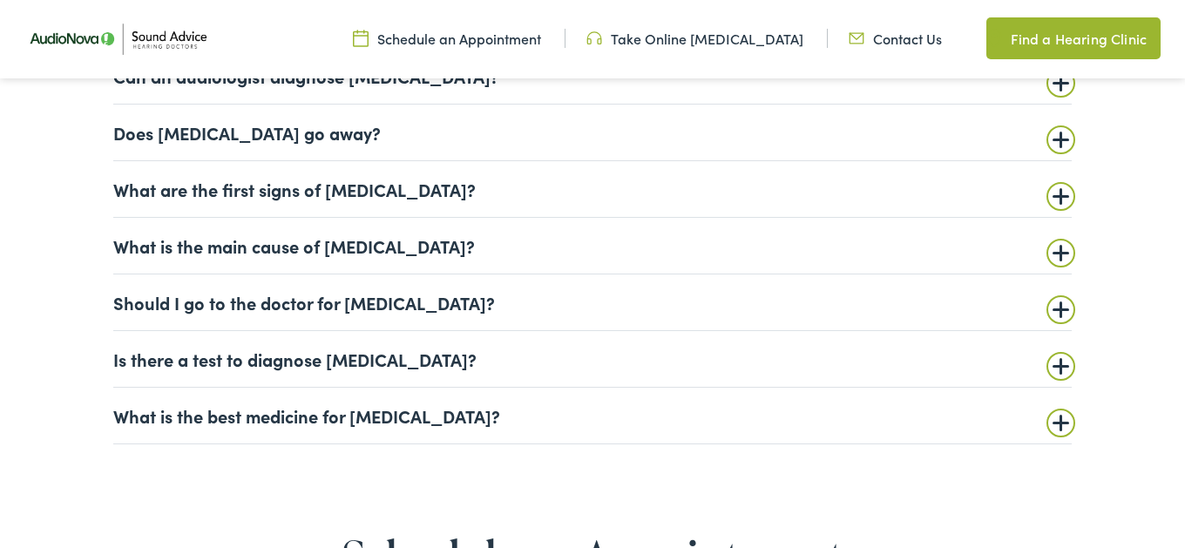
click at [1055, 256] on summary "What is the main cause of [MEDICAL_DATA]?" at bounding box center [592, 245] width 958 height 21
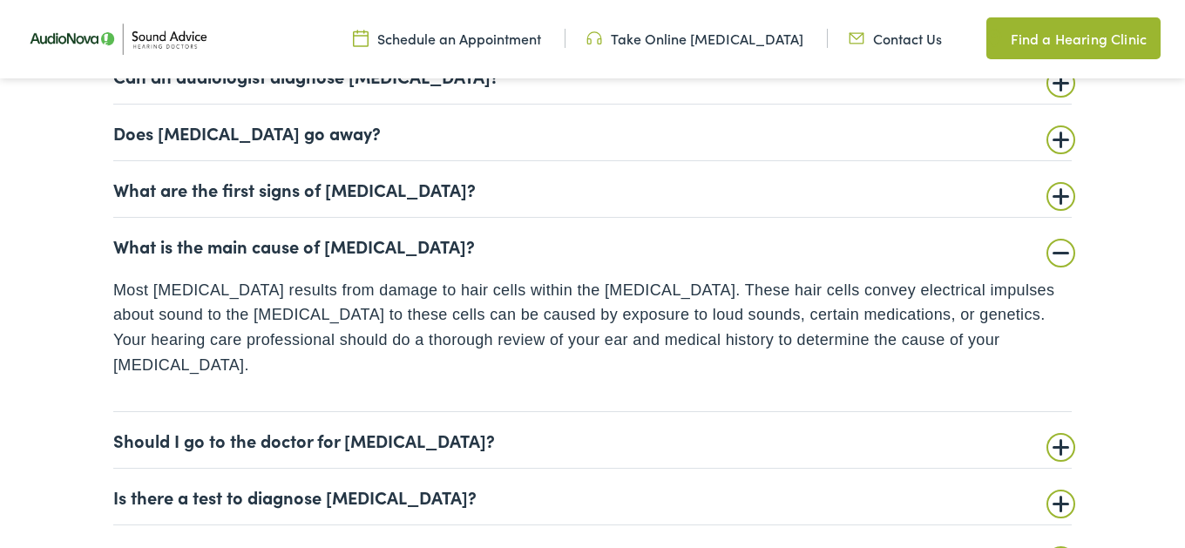
click at [1060, 438] on summary "Should I go to the doctor for [MEDICAL_DATA]?" at bounding box center [592, 439] width 958 height 21
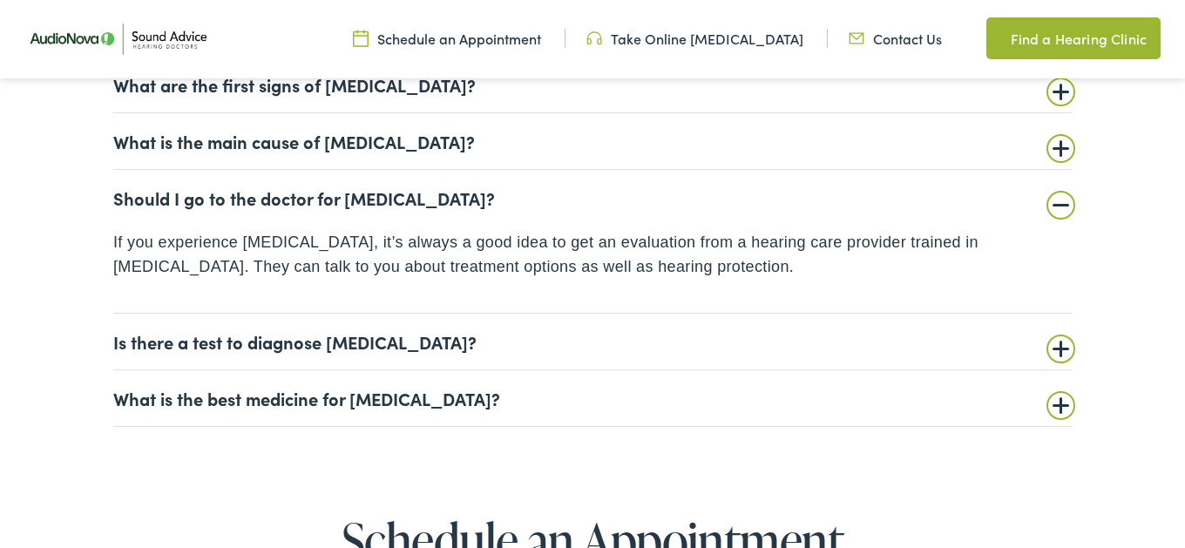
scroll to position [4286, 0]
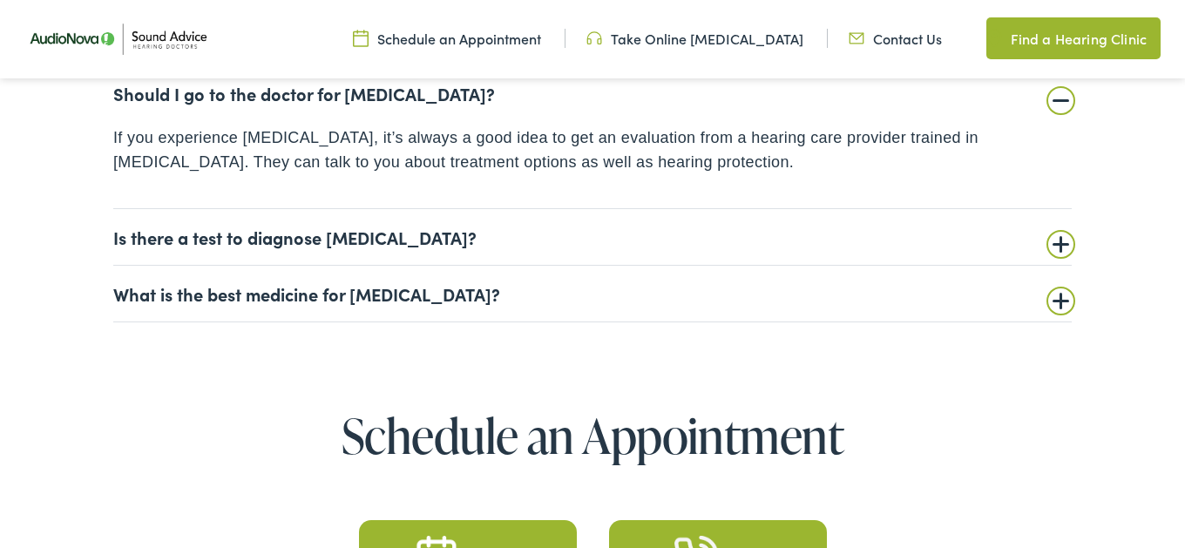
click at [1062, 247] on summary "Is there a test to diagnose [MEDICAL_DATA]?" at bounding box center [592, 236] width 958 height 21
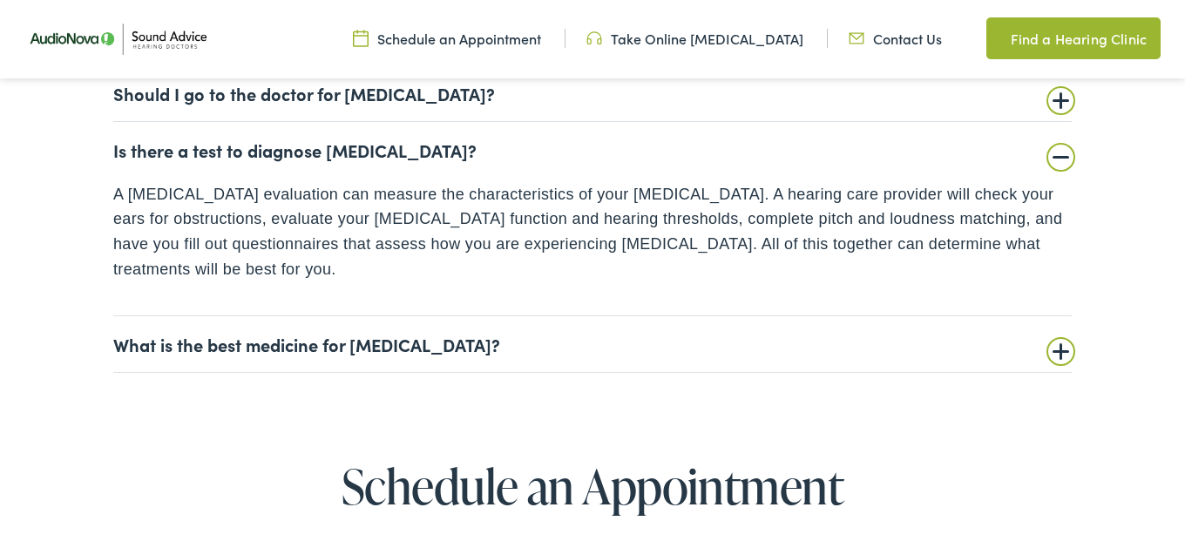
click at [1058, 355] on summary "What is the best medicine for [MEDICAL_DATA]?" at bounding box center [592, 344] width 958 height 21
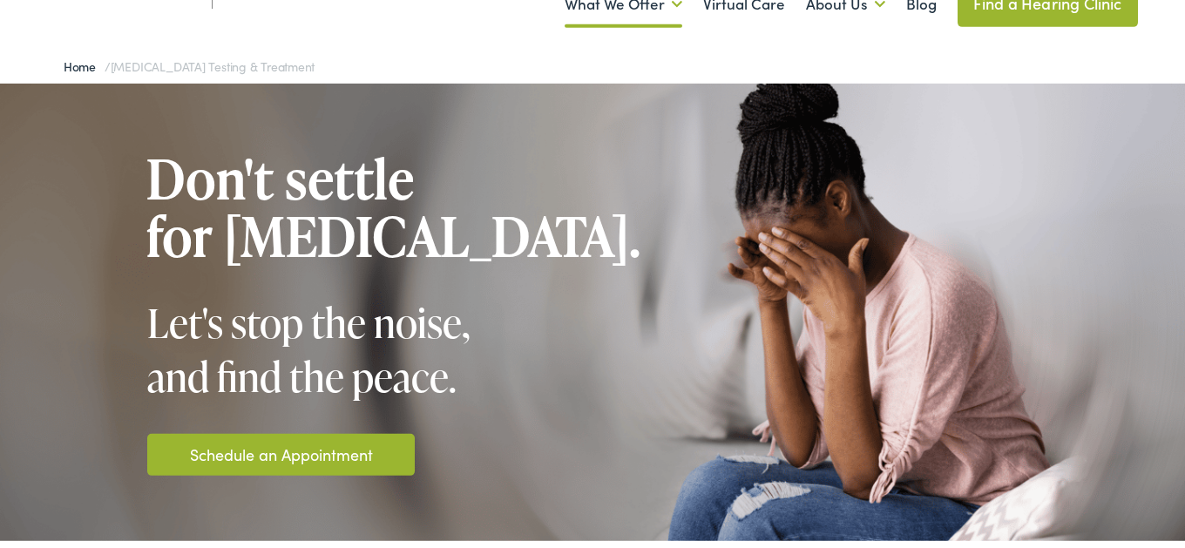
scroll to position [0, 0]
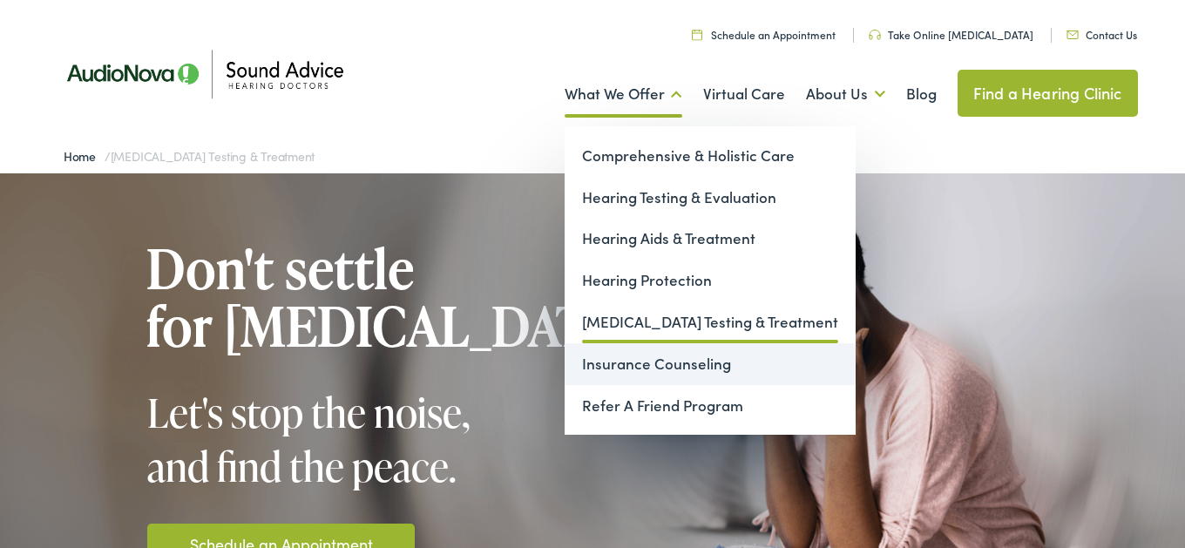
click at [682, 367] on link "Insurance Counseling" at bounding box center [709, 364] width 291 height 42
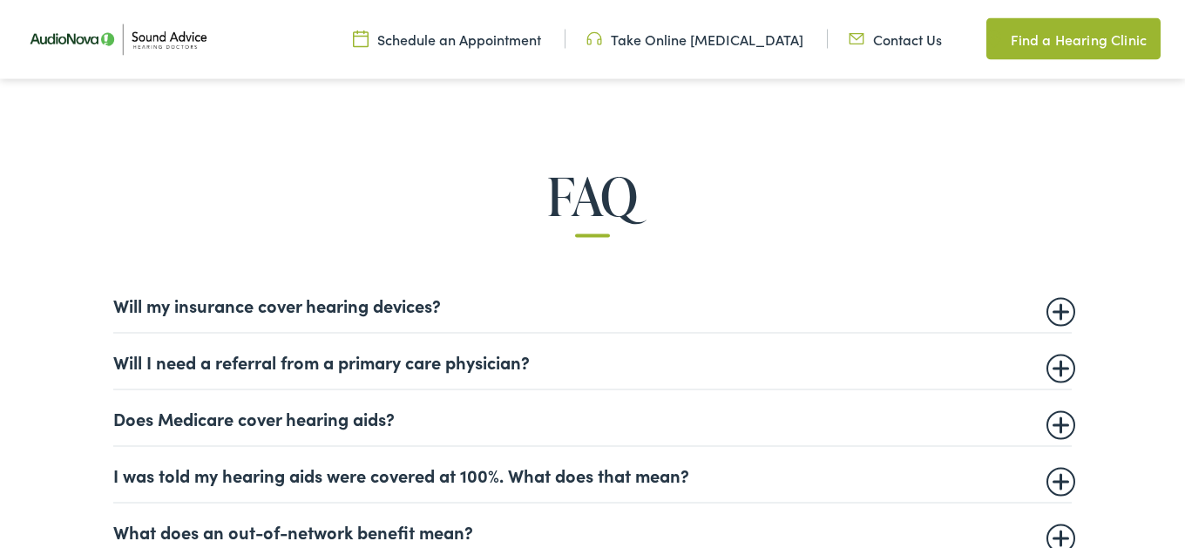
scroll to position [941, 0]
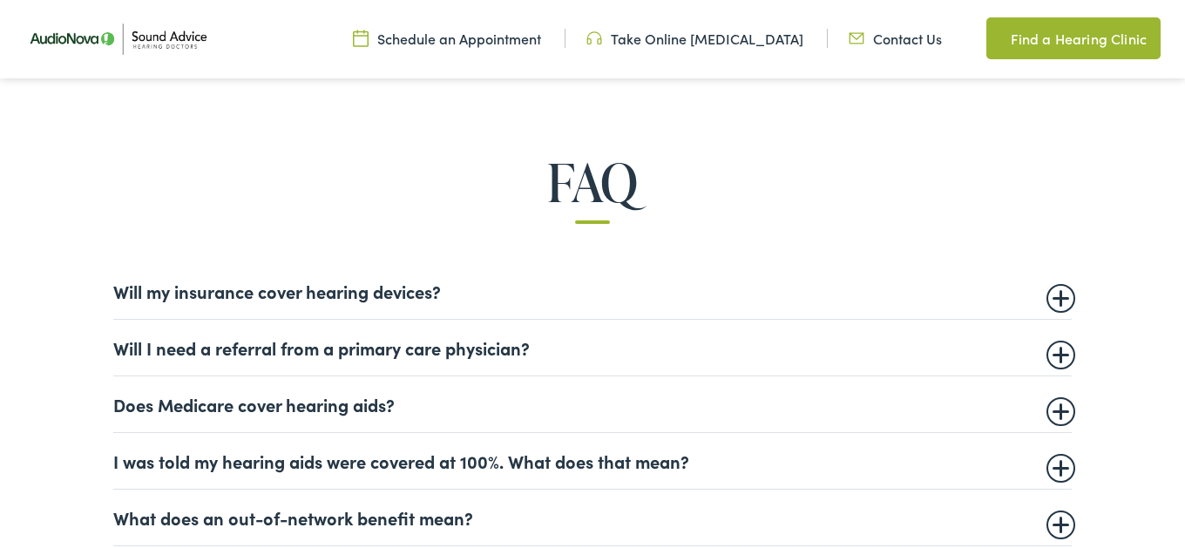
click at [1050, 297] on summary "Will my insurance cover hearing devices?" at bounding box center [592, 290] width 958 height 21
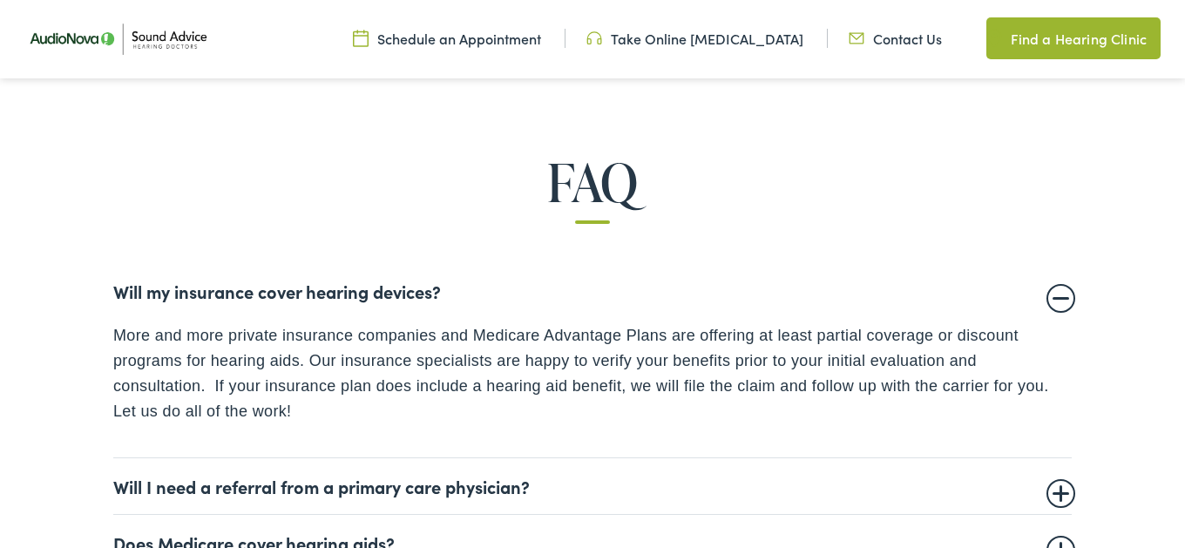
click at [1050, 297] on summary "Will my insurance cover hearing devices?" at bounding box center [592, 290] width 958 height 21
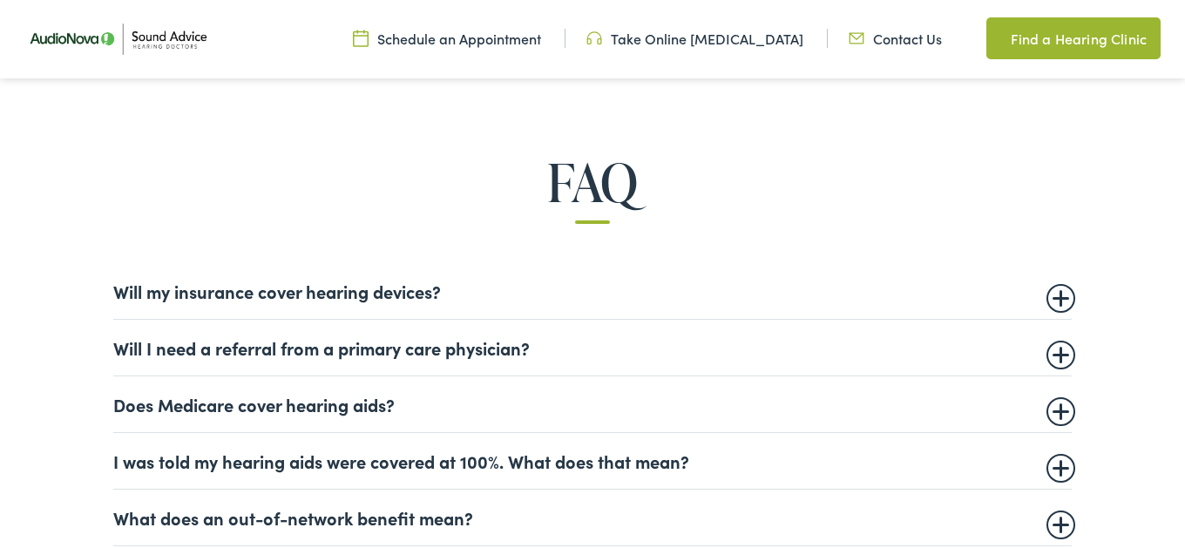
click at [1059, 350] on summary "Will I need a referral from a primary care physician?" at bounding box center [592, 347] width 958 height 21
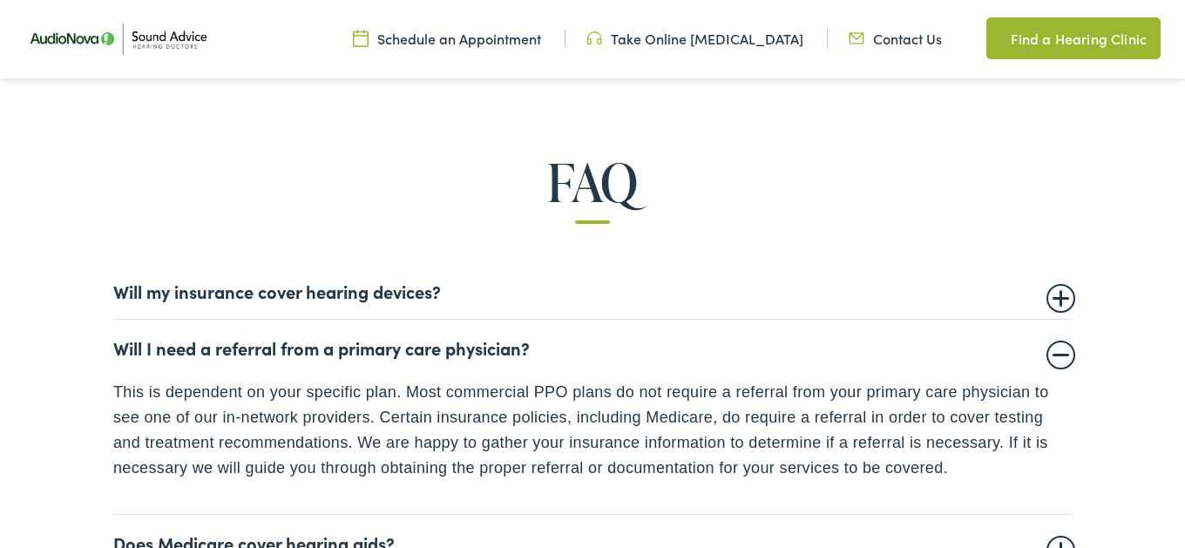
click at [1059, 351] on summary "Will I need a referral from a primary care physician?" at bounding box center [592, 347] width 958 height 21
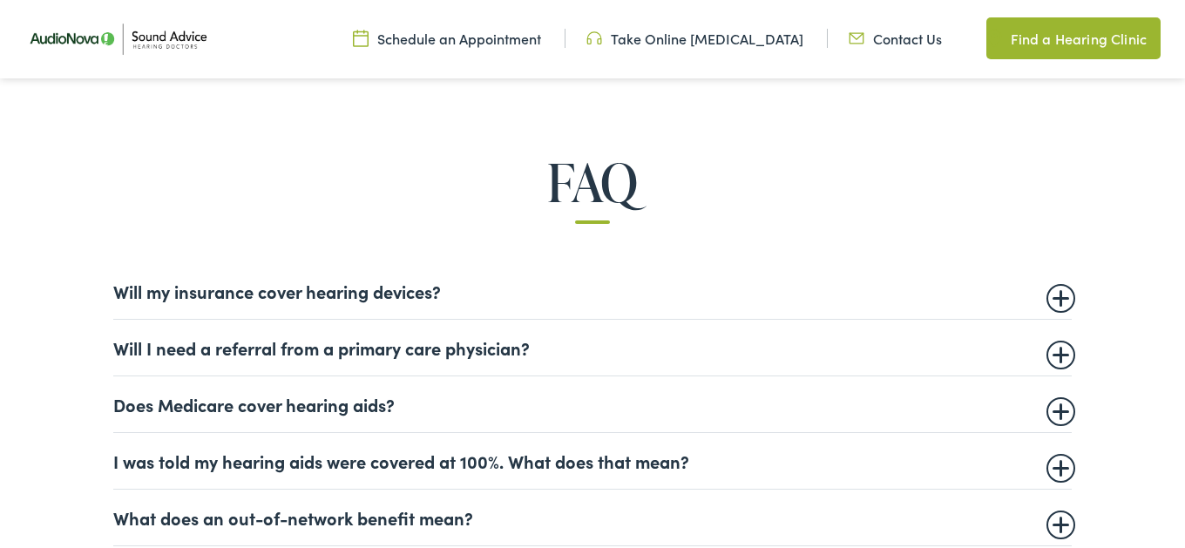
click at [1066, 415] on summary "Does Medicare cover hearing aids?" at bounding box center [592, 404] width 958 height 21
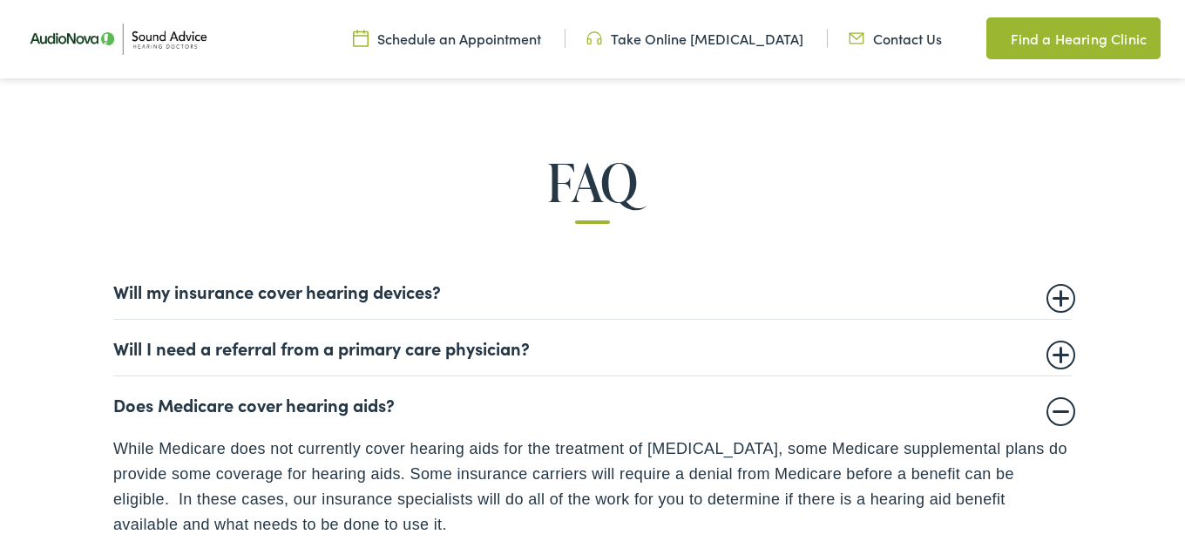
scroll to position [1150, 0]
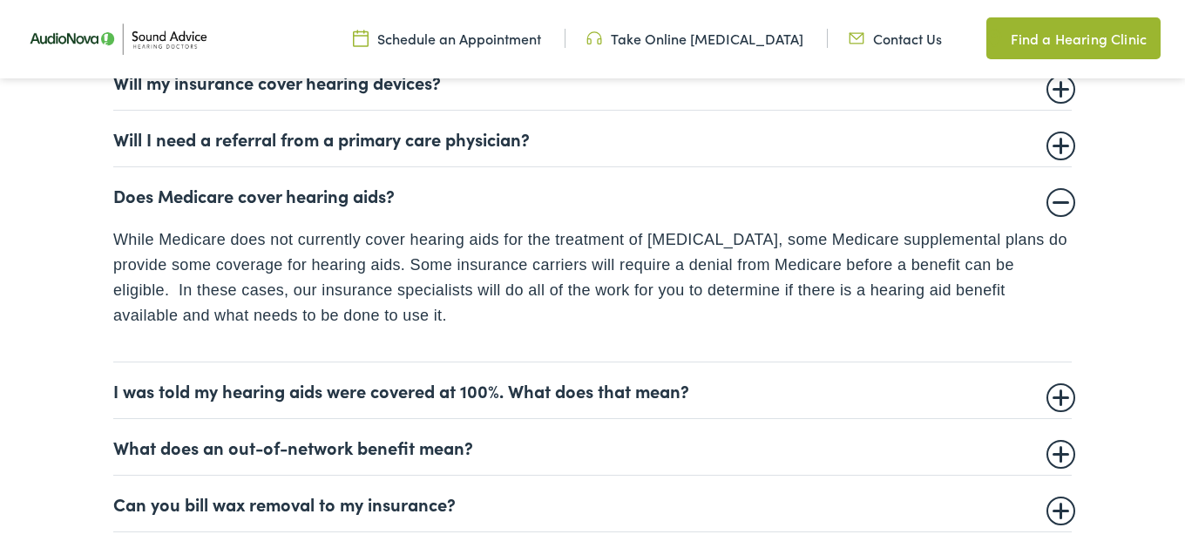
click at [1051, 206] on summary "Does Medicare cover hearing aids?" at bounding box center [592, 195] width 958 height 21
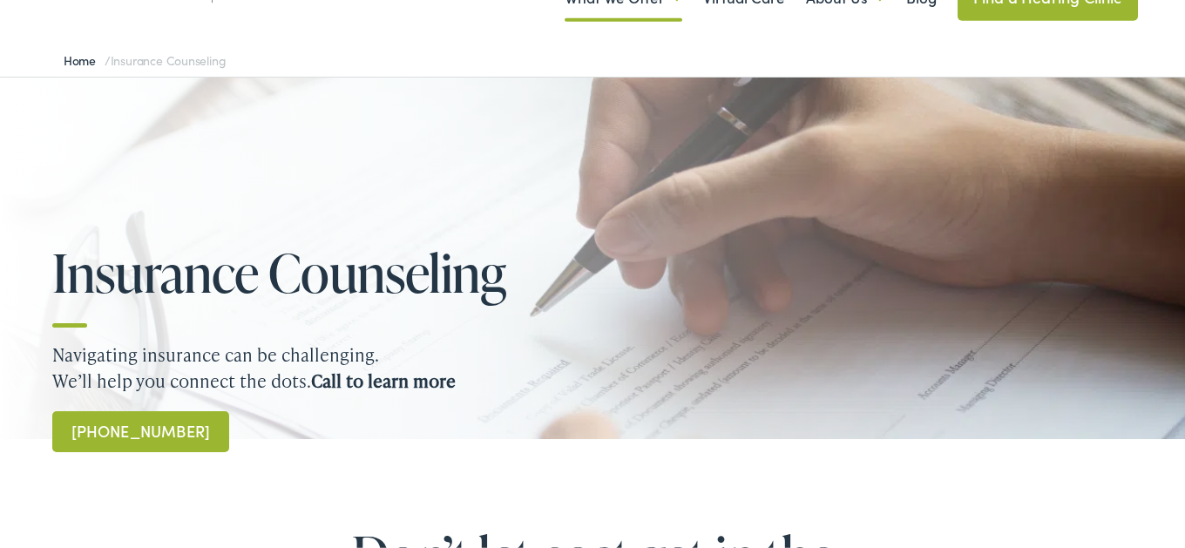
scroll to position [0, 0]
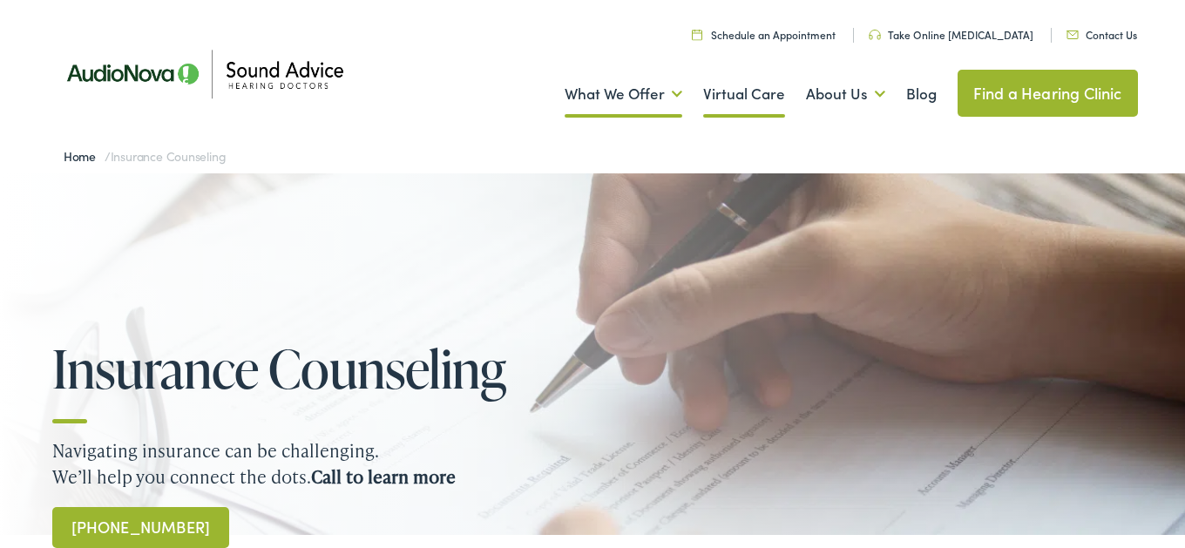
click at [740, 97] on link "Virtual Care" at bounding box center [744, 94] width 82 height 64
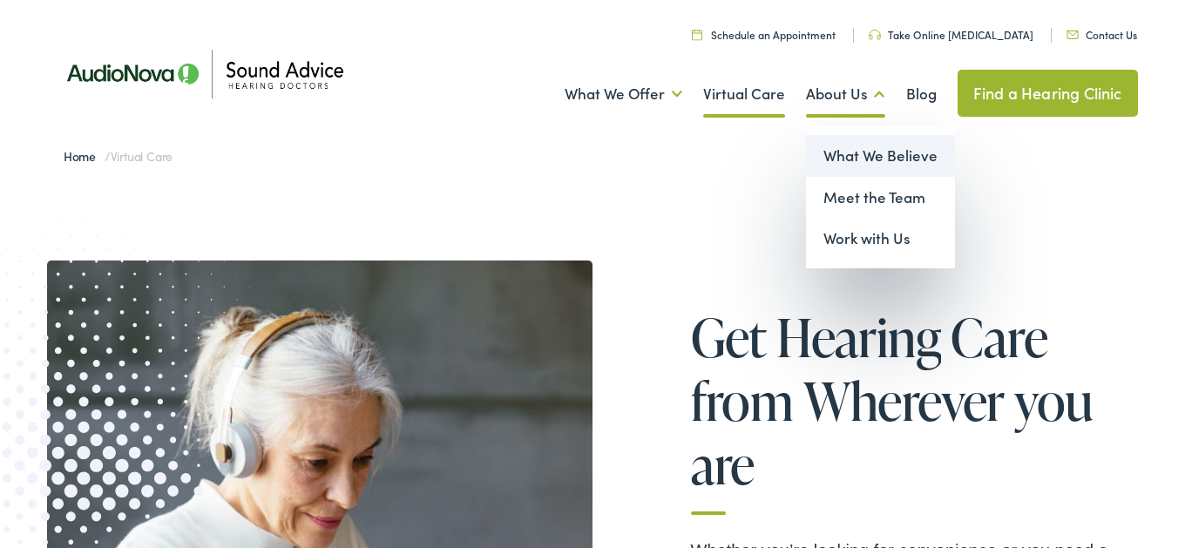
click at [873, 156] on link "What We Believe" at bounding box center [880, 156] width 149 height 42
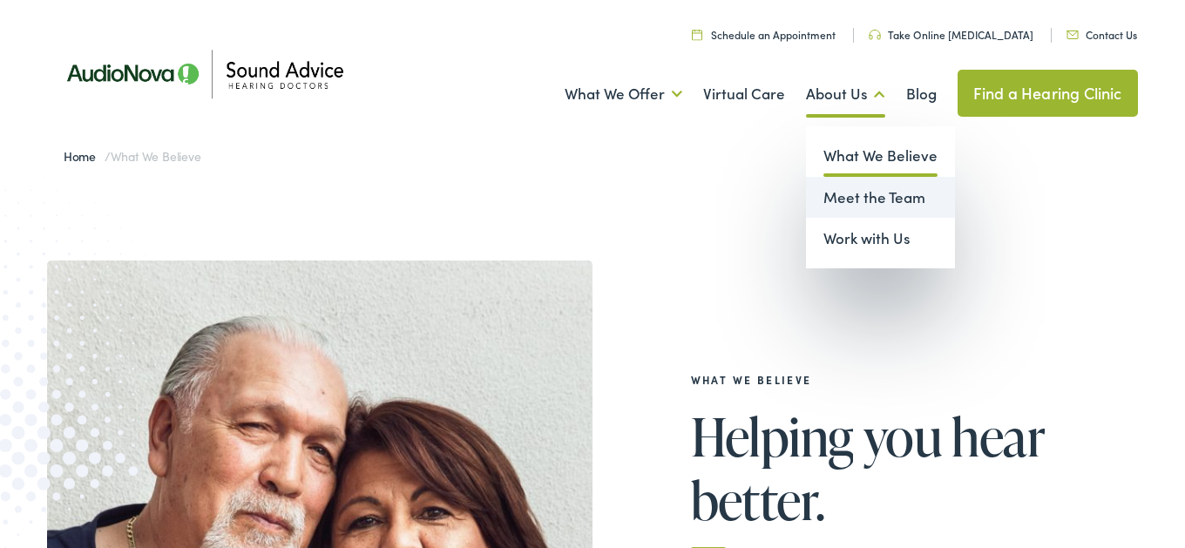
click at [866, 198] on link "Meet the Team" at bounding box center [880, 198] width 149 height 42
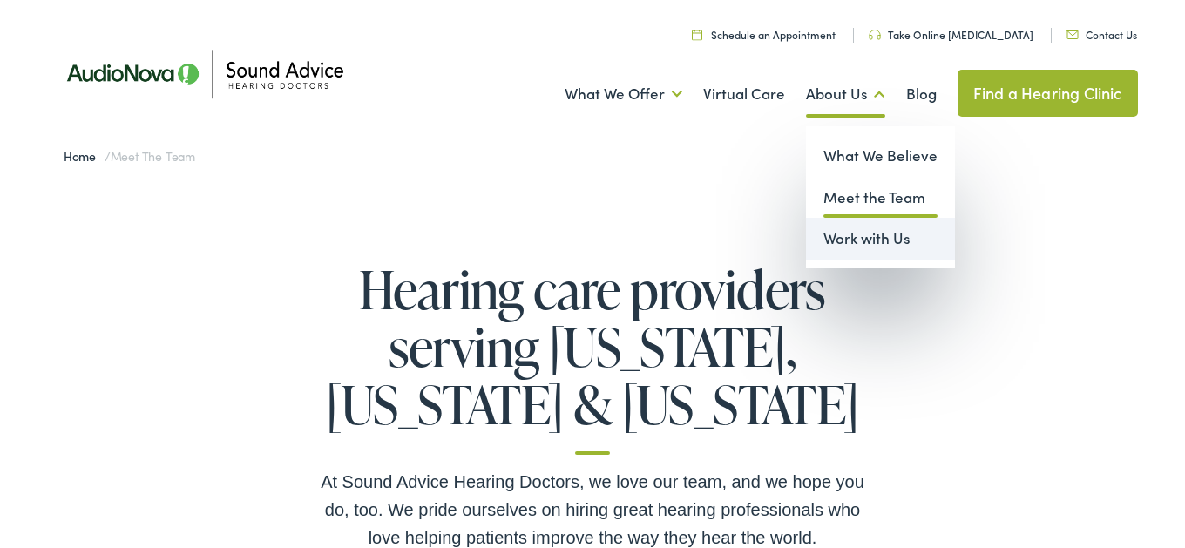
click at [864, 242] on link "Work with Us" at bounding box center [880, 239] width 149 height 42
